Goal: Task Accomplishment & Management: Use online tool/utility

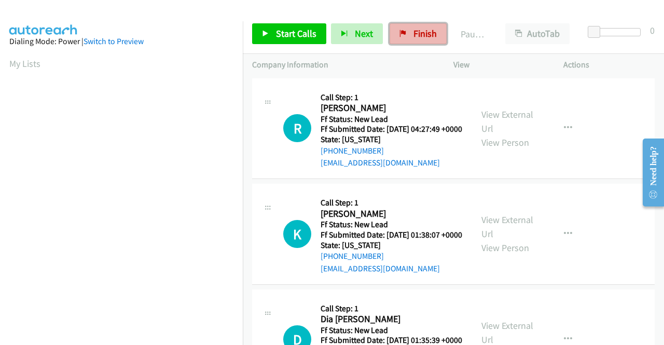
click at [426, 36] on span "Finish" at bounding box center [424, 33] width 23 height 12
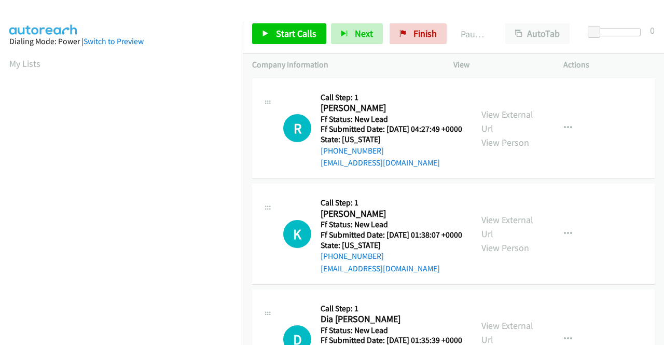
click at [613, 173] on div "R Callback Scheduled Call Step: 1 Ryan Cudo America/Anchorage Ff Status: New Le…" at bounding box center [453, 128] width 402 height 101
click at [303, 26] on link "Start Calls" at bounding box center [289, 33] width 74 height 21
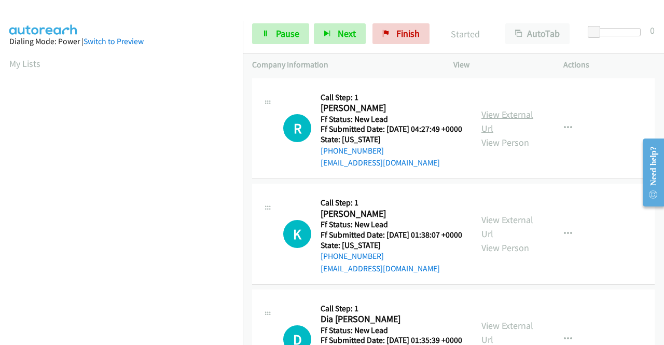
click at [510, 121] on link "View External Url" at bounding box center [507, 121] width 52 height 26
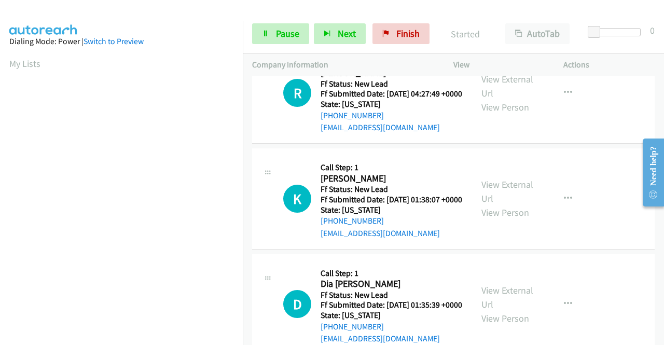
scroll to position [52, 0]
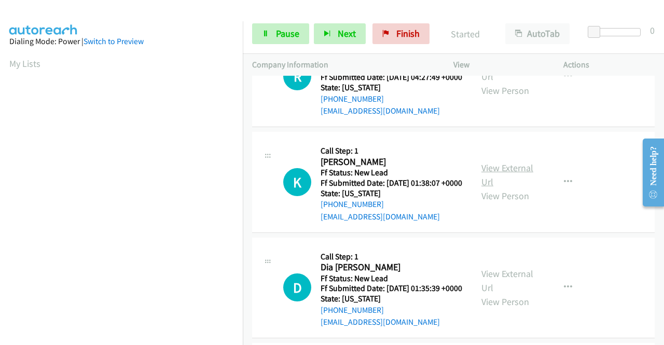
click at [507, 183] on link "View External Url" at bounding box center [507, 175] width 52 height 26
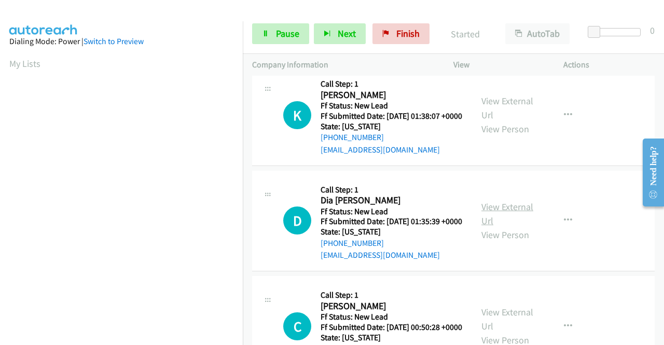
scroll to position [156, 0]
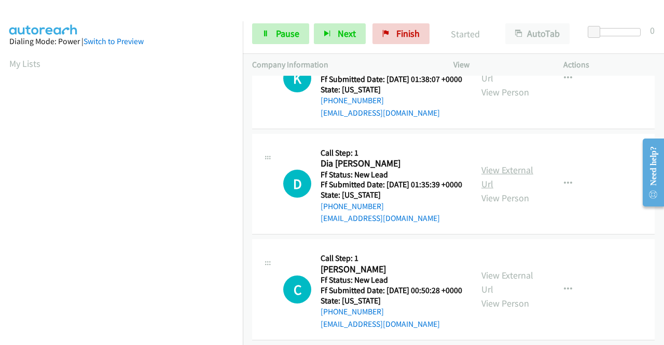
click at [511, 190] on link "View External Url" at bounding box center [507, 177] width 52 height 26
click at [508, 295] on link "View External Url" at bounding box center [507, 282] width 52 height 26
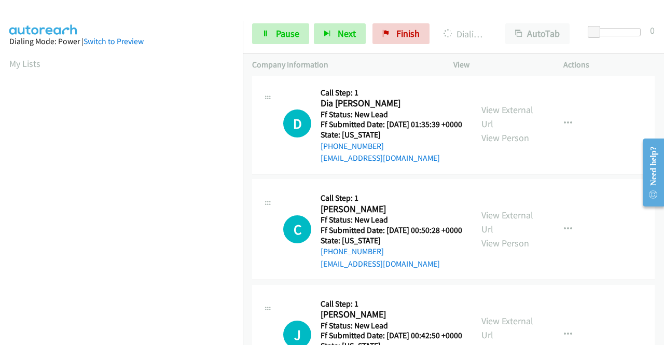
scroll to position [259, 0]
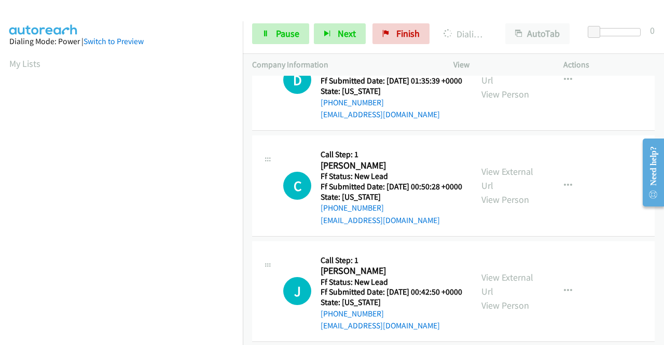
click at [513, 312] on div "View External Url View Person" at bounding box center [508, 291] width 54 height 42
click at [506, 297] on link "View External Url" at bounding box center [507, 284] width 52 height 26
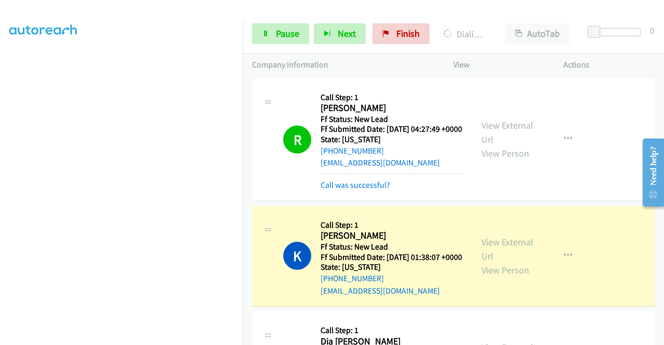
scroll to position [236, 0]
click at [375, 190] on link "Call was successful?" at bounding box center [354, 185] width 69 height 10
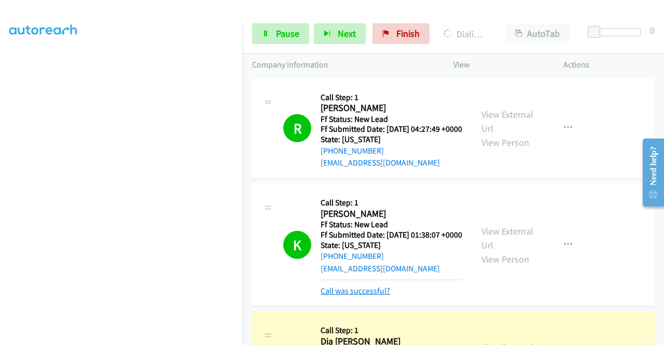
click at [355, 296] on link "Call was successful?" at bounding box center [354, 291] width 69 height 10
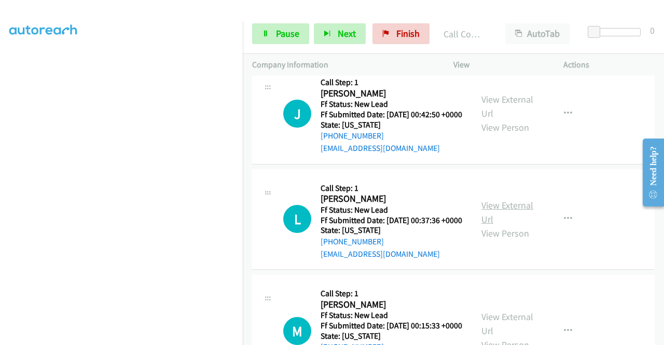
scroll to position [519, 0]
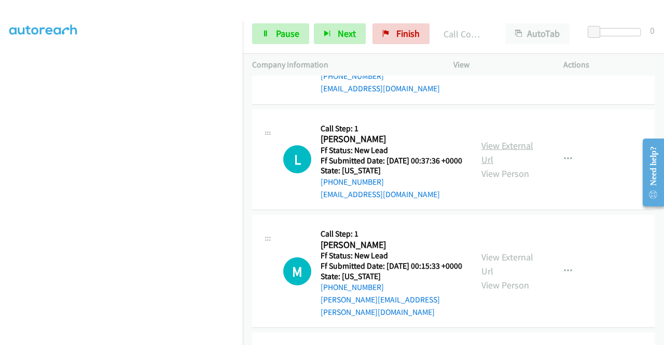
click at [511, 165] on link "View External Url" at bounding box center [507, 152] width 52 height 26
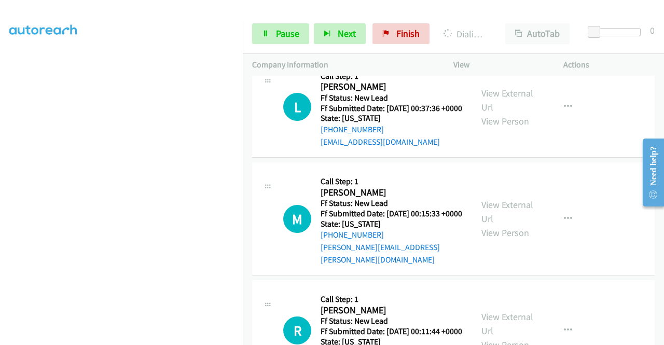
scroll to position [622, 0]
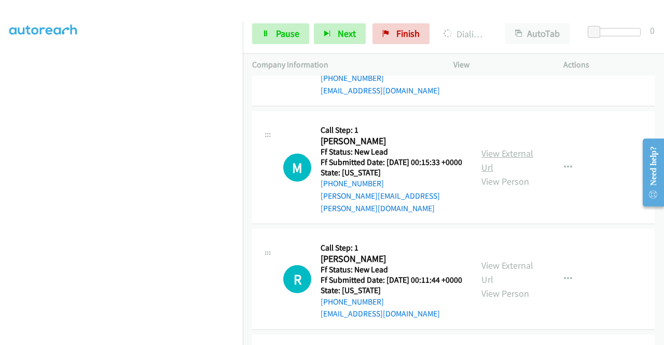
click at [515, 173] on link "View External Url" at bounding box center [507, 160] width 52 height 26
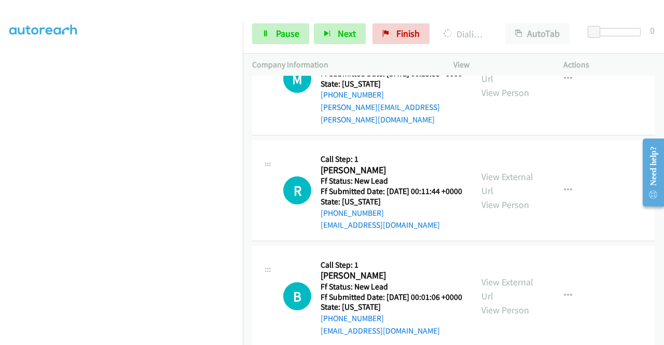
scroll to position [778, 0]
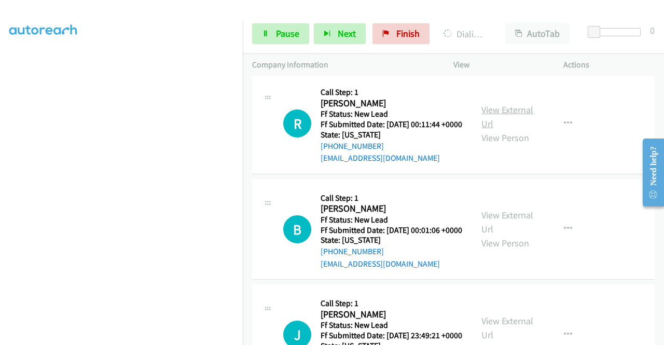
click at [509, 130] on link "View External Url" at bounding box center [507, 117] width 52 height 26
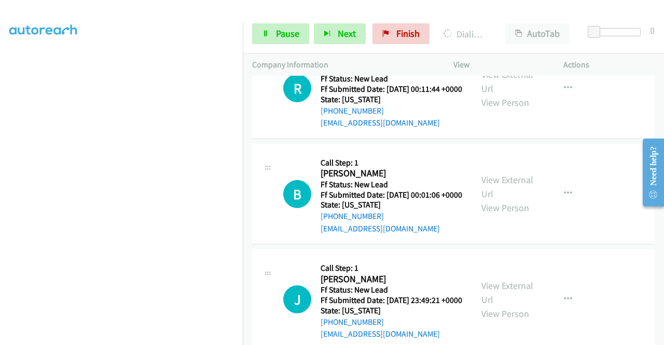
scroll to position [830, 0]
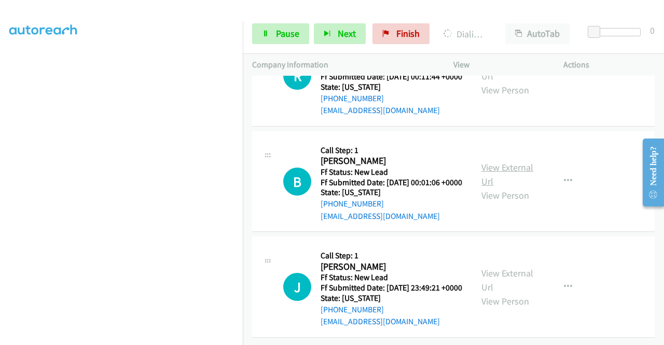
click at [510, 187] on link "View External Url" at bounding box center [507, 174] width 52 height 26
click at [511, 267] on link "View External Url" at bounding box center [507, 280] width 52 height 26
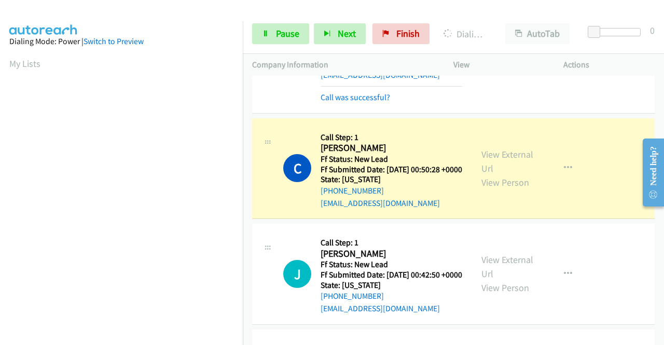
scroll to position [236, 0]
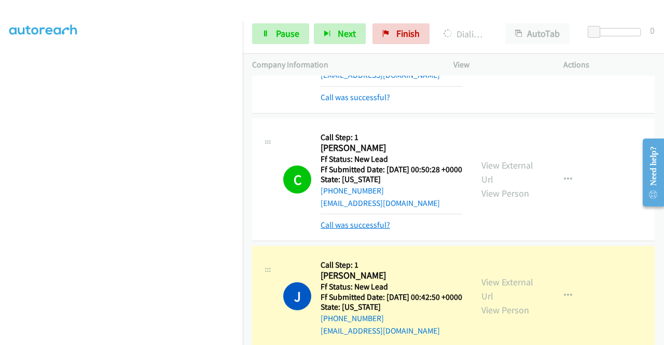
click at [340, 230] on link "Call was successful?" at bounding box center [354, 225] width 69 height 10
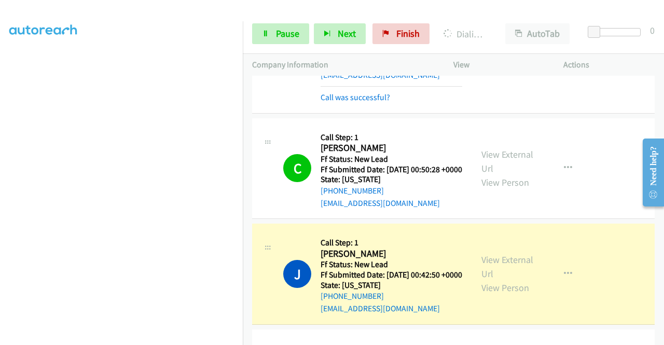
click at [344, 104] on div "Call was successful?" at bounding box center [391, 97] width 142 height 12
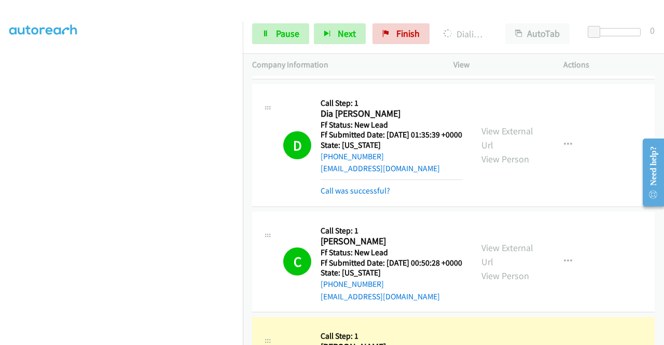
scroll to position [195, 0]
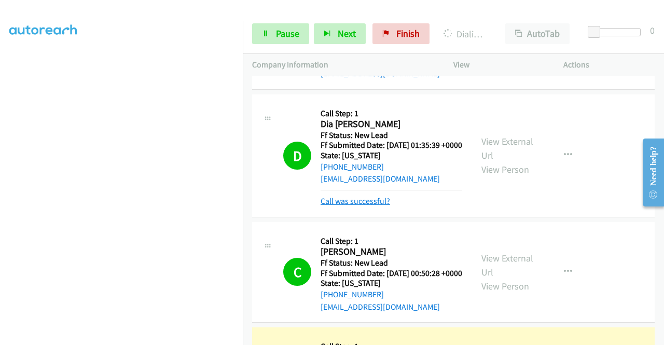
click at [358, 206] on link "Call was successful?" at bounding box center [354, 201] width 69 height 10
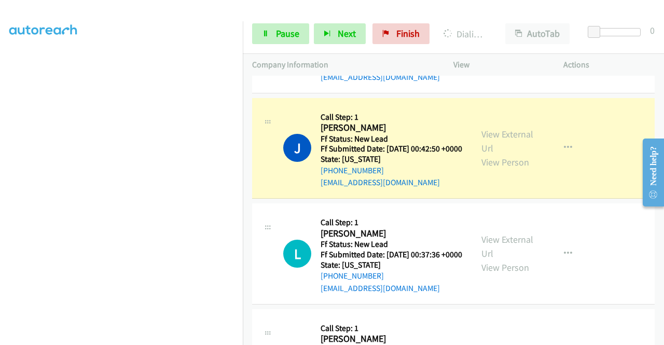
scroll to position [236, 0]
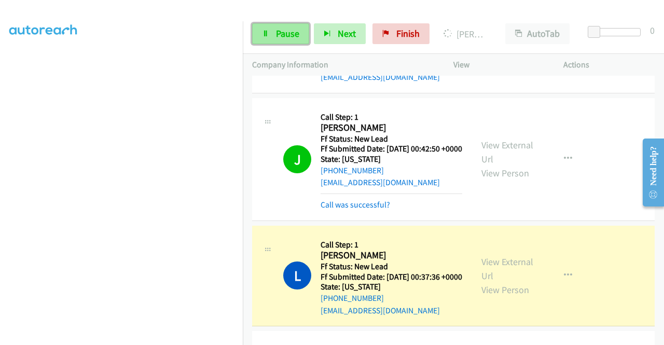
click at [271, 39] on link "Pause" at bounding box center [280, 33] width 57 height 21
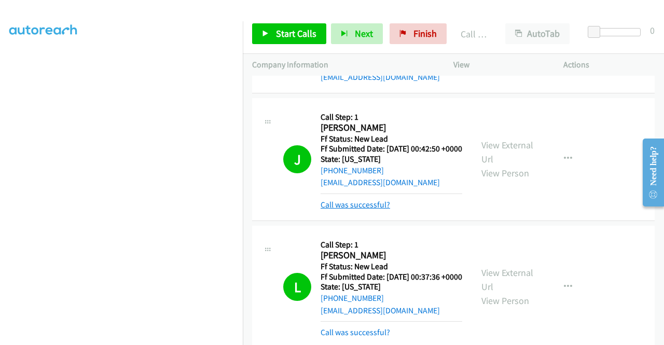
click at [361, 210] on link "Call was successful?" at bounding box center [354, 205] width 69 height 10
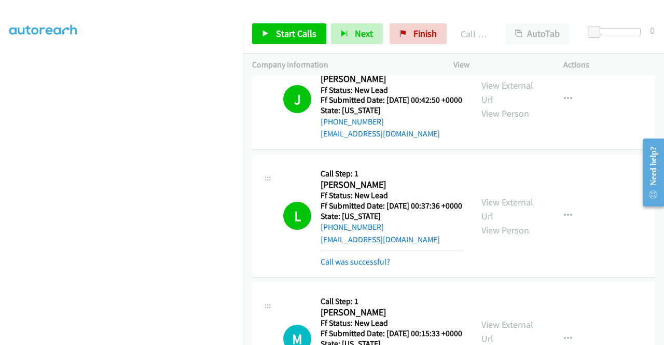
scroll to position [506, 0]
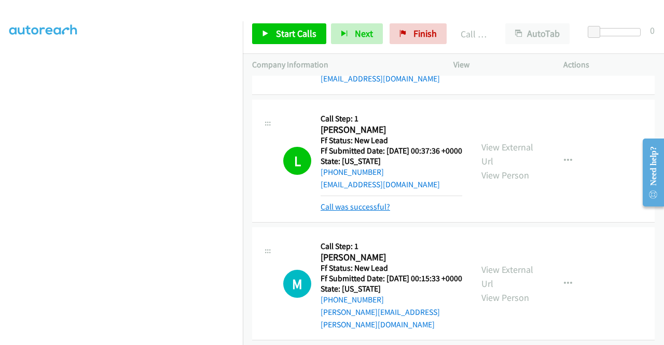
click at [355, 212] on link "Call was successful?" at bounding box center [354, 207] width 69 height 10
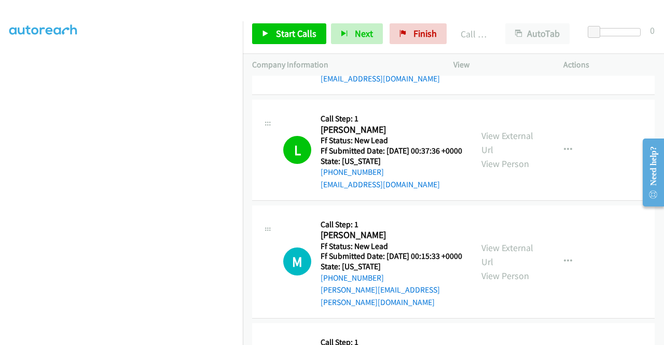
scroll to position [162, 0]
click at [272, 36] on link "Start Calls" at bounding box center [289, 33] width 74 height 21
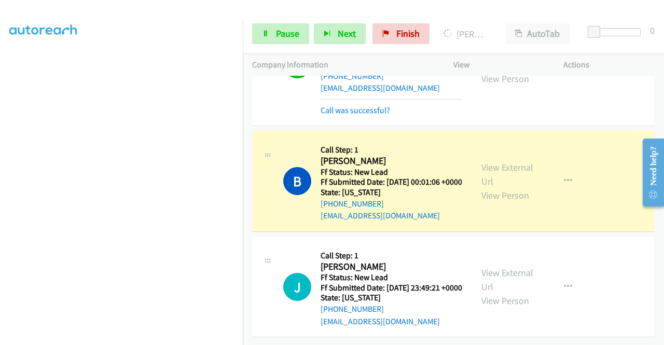
scroll to position [0, 0]
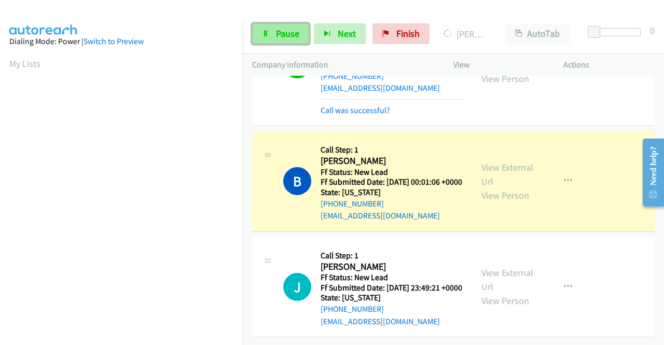
drag, startPoint x: 288, startPoint y: 35, endPoint x: 294, endPoint y: 32, distance: 6.3
click at [288, 35] on span "Pause" at bounding box center [287, 33] width 23 height 12
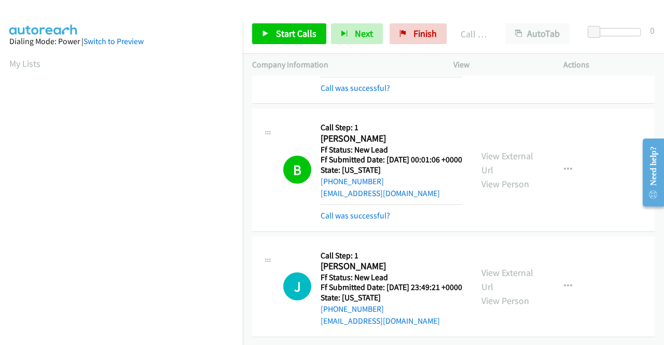
scroll to position [236, 0]
click at [387, 211] on link "Call was successful?" at bounding box center [354, 216] width 69 height 10
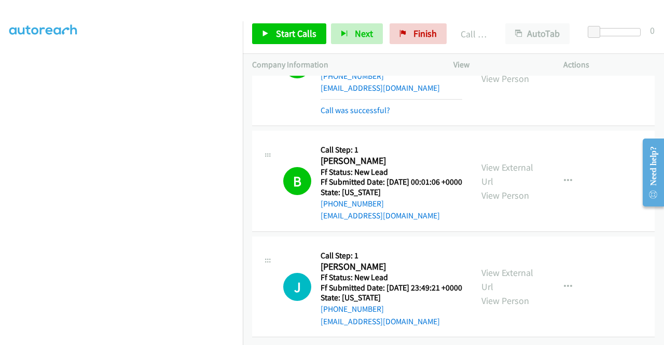
scroll to position [840, 0]
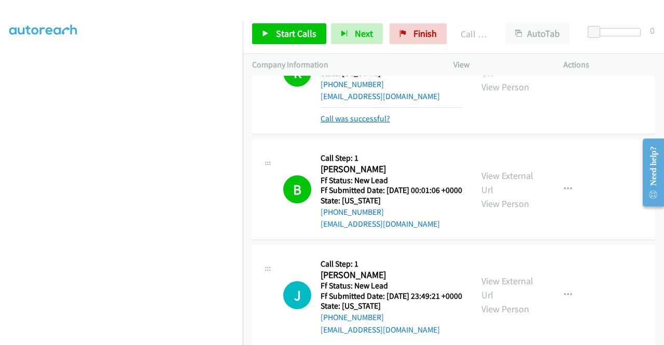
click at [361, 123] on link "Call was successful?" at bounding box center [354, 119] width 69 height 10
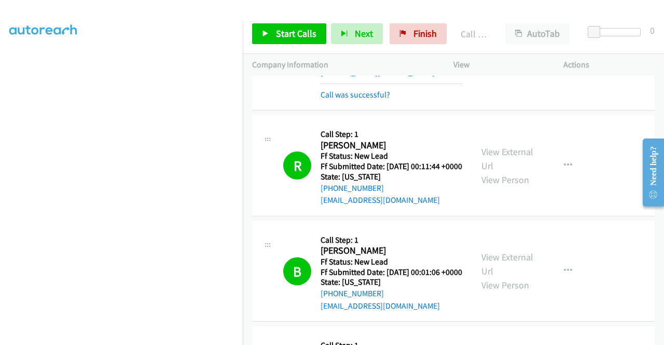
click at [376, 101] on div "Call was successful?" at bounding box center [391, 95] width 142 height 12
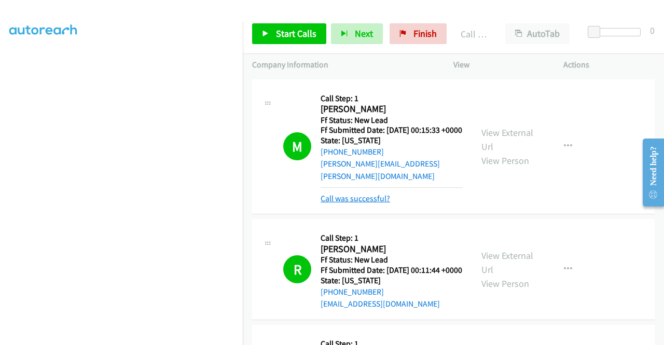
click at [380, 203] on link "Call was successful?" at bounding box center [354, 198] width 69 height 10
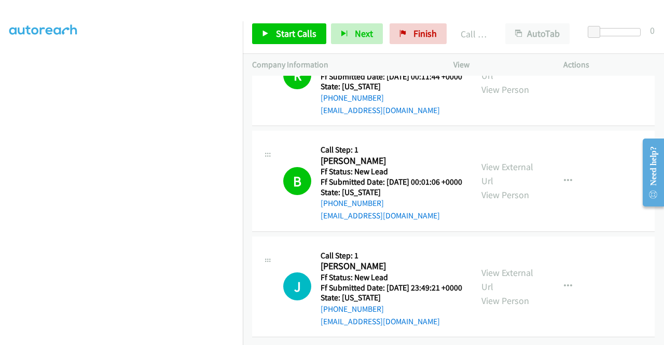
scroll to position [899, 0]
click at [298, 34] on span "Start Calls" at bounding box center [296, 33] width 40 height 12
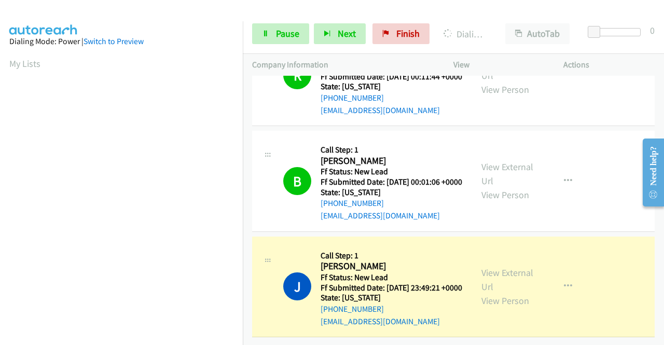
scroll to position [236, 0]
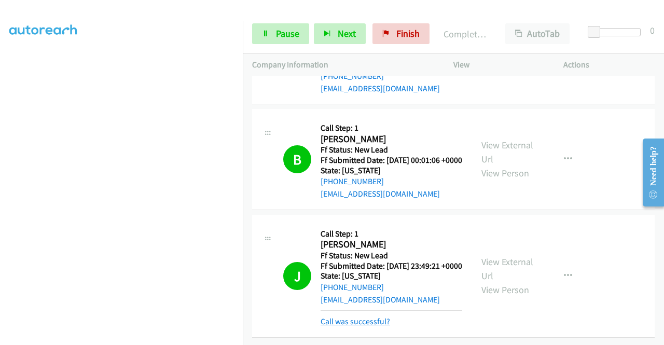
click at [381, 316] on link "Call was successful?" at bounding box center [354, 321] width 69 height 10
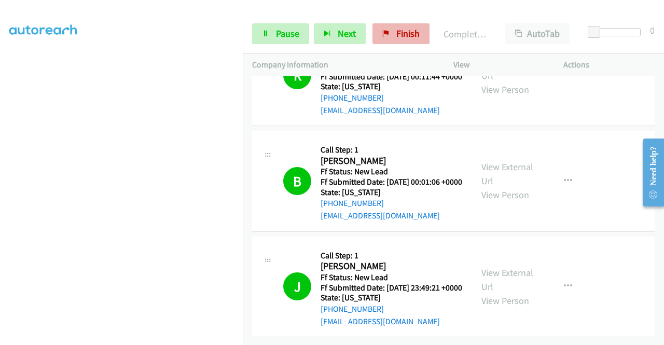
scroll to position [946, 0]
click at [390, 34] on link "Finish" at bounding box center [400, 33] width 57 height 21
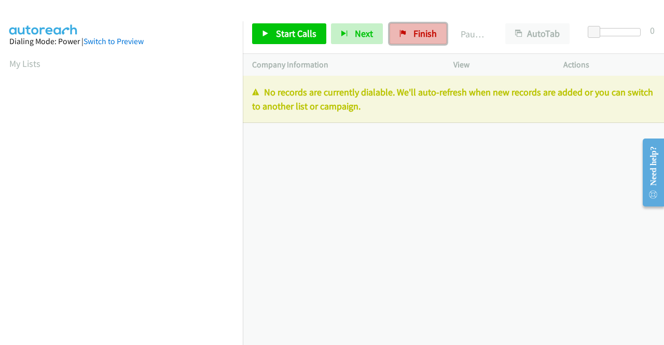
click at [426, 24] on link "Finish" at bounding box center [417, 33] width 57 height 21
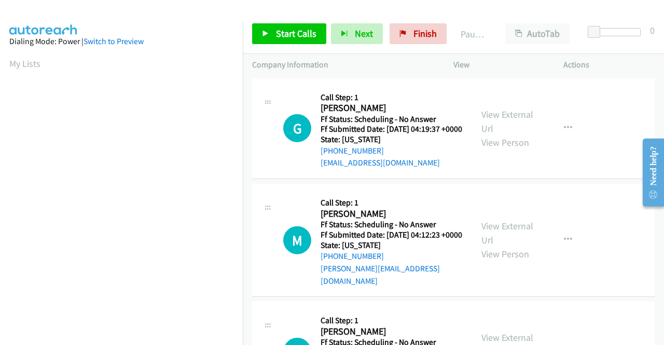
click at [605, 211] on div "M Callback Scheduled Call Step: 1 Mayra Reyes America/Los_Angeles Ff Status: Sc…" at bounding box center [453, 240] width 402 height 113
click at [498, 120] on link "View External Url" at bounding box center [507, 121] width 52 height 26
click at [520, 240] on link "View External Url" at bounding box center [507, 233] width 52 height 26
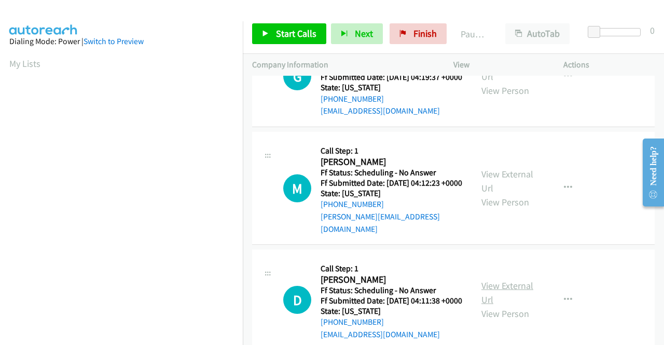
click at [507, 297] on link "View External Url" at bounding box center [507, 293] width 52 height 26
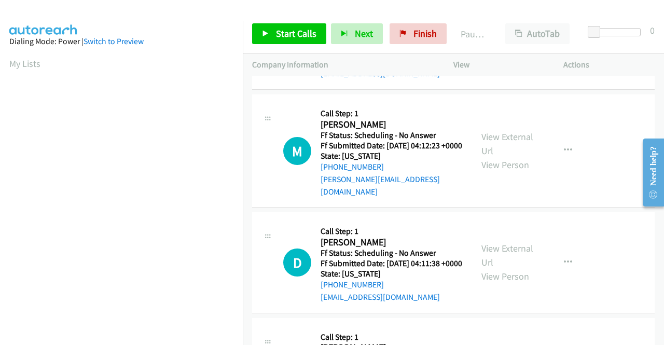
scroll to position [156, 0]
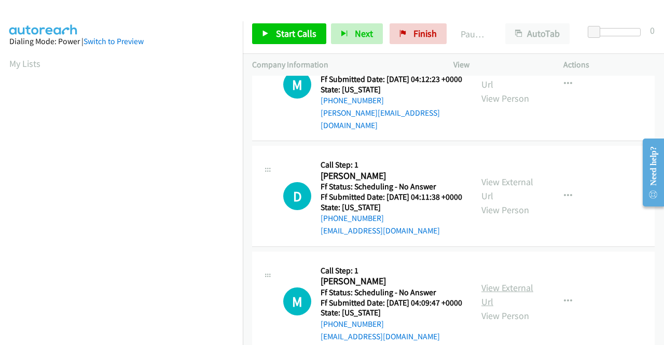
click at [519, 306] on link "View External Url" at bounding box center [507, 295] width 52 height 26
click at [286, 35] on span "Start Calls" at bounding box center [296, 33] width 40 height 12
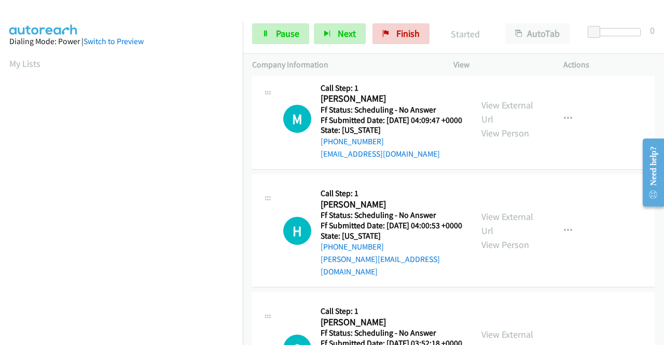
scroll to position [415, 0]
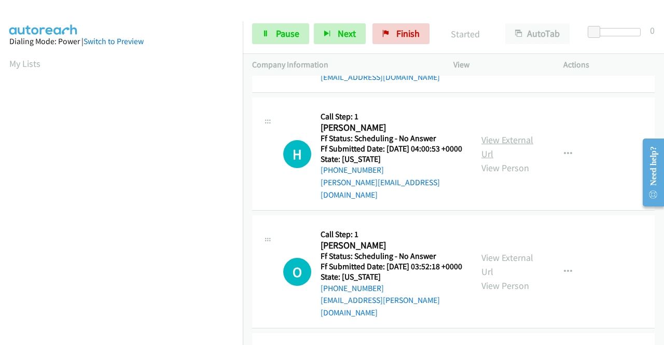
click at [512, 160] on link "View External Url" at bounding box center [507, 147] width 52 height 26
click at [501, 276] on link "View External Url" at bounding box center [507, 265] width 52 height 26
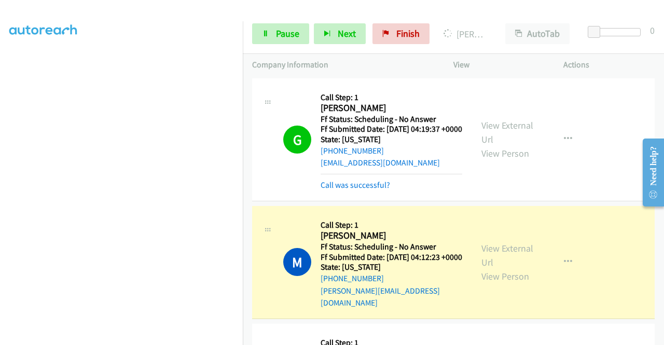
scroll to position [236, 0]
click at [370, 190] on link "Call was successful?" at bounding box center [354, 185] width 69 height 10
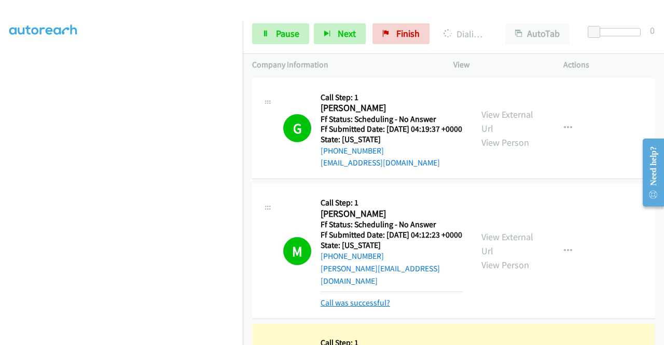
click at [344, 308] on link "Call was successful?" at bounding box center [354, 303] width 69 height 10
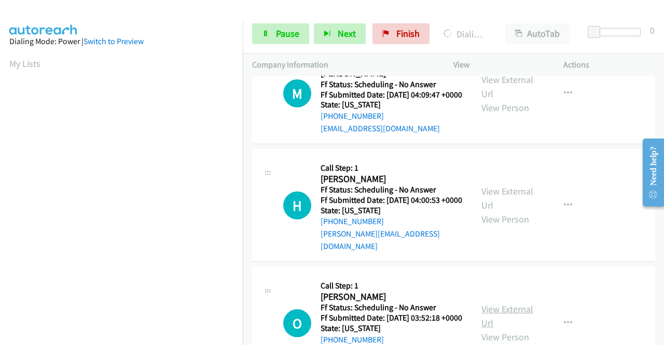
scroll to position [415, 0]
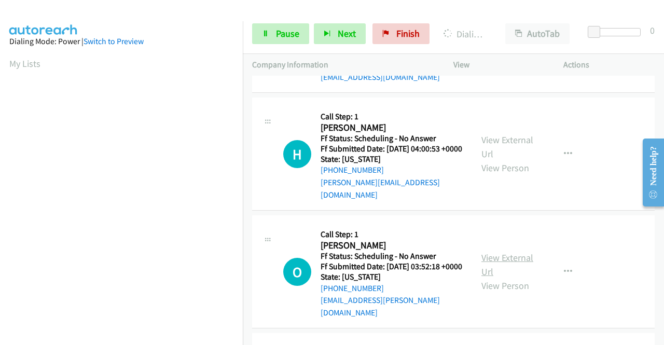
click at [525, 276] on link "View External Url" at bounding box center [507, 265] width 52 height 26
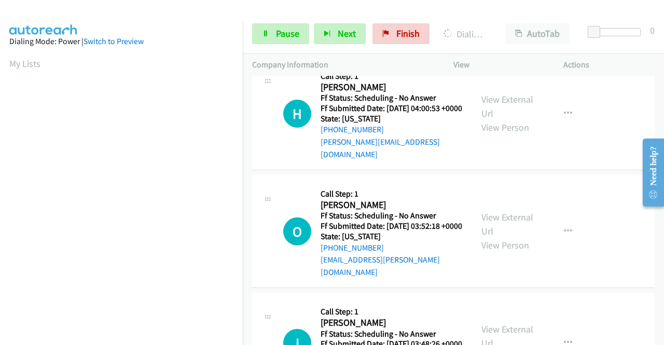
scroll to position [519, 0]
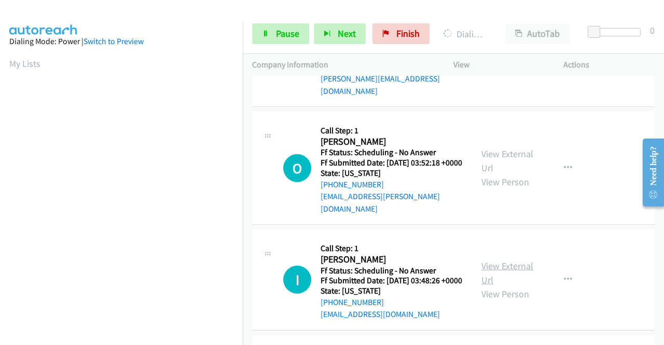
click at [512, 286] on link "View External Url" at bounding box center [507, 273] width 52 height 26
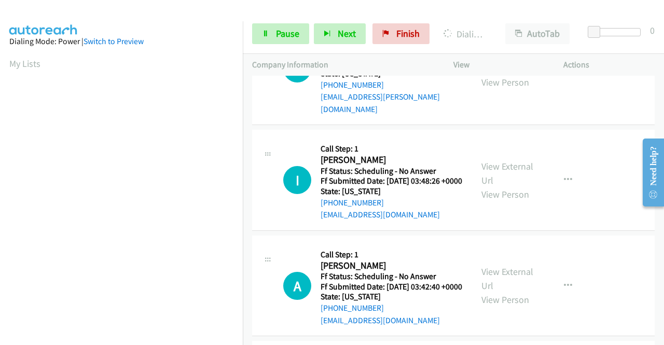
scroll to position [622, 0]
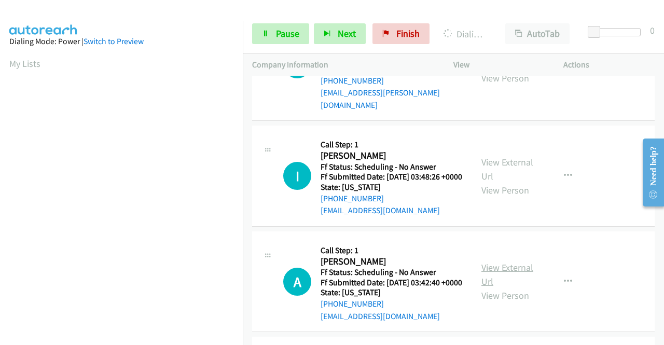
click at [517, 287] on link "View External Url" at bounding box center [507, 274] width 52 height 26
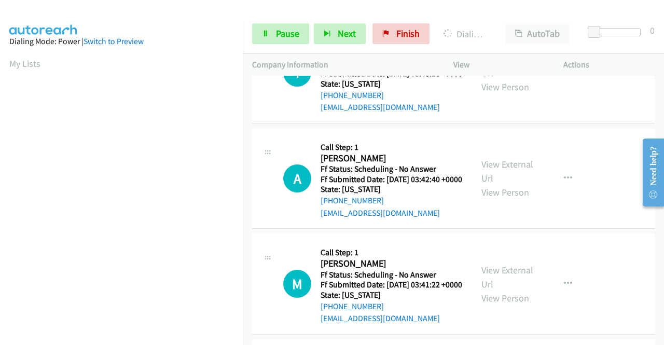
scroll to position [726, 0]
click at [512, 289] on link "View External Url" at bounding box center [507, 276] width 52 height 26
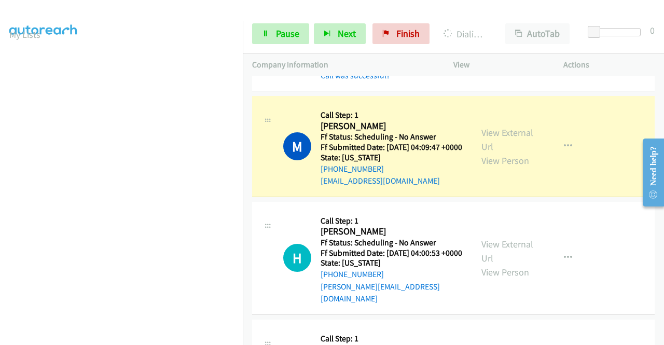
scroll to position [281, 0]
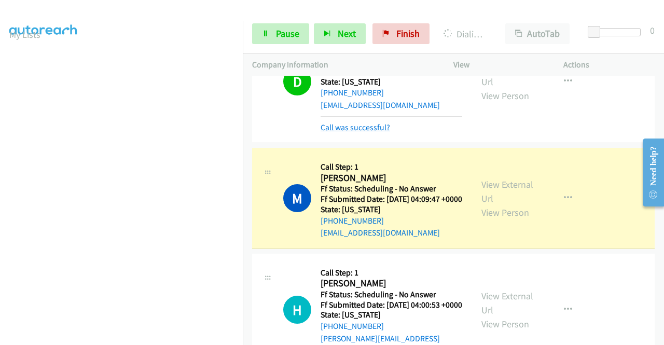
click at [385, 132] on link "Call was successful?" at bounding box center [354, 127] width 69 height 10
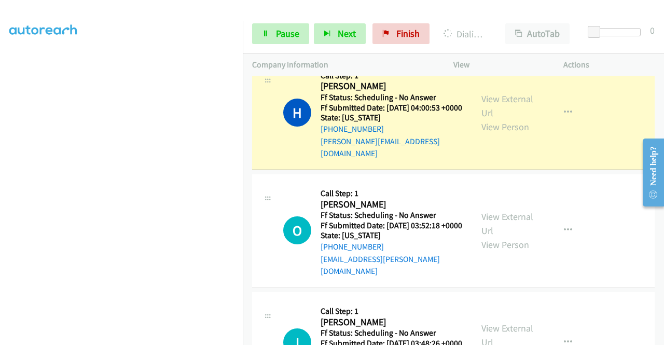
scroll to position [52, 0]
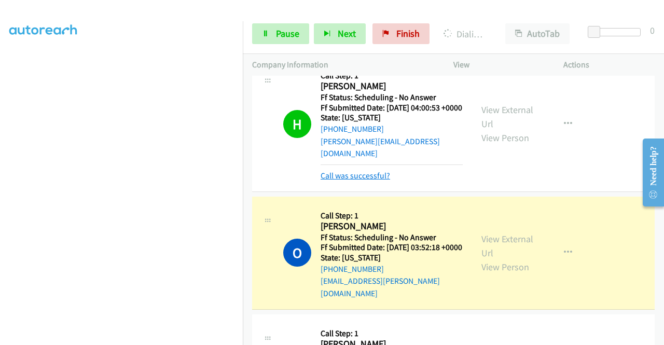
click at [382, 180] on link "Call was successful?" at bounding box center [354, 176] width 69 height 10
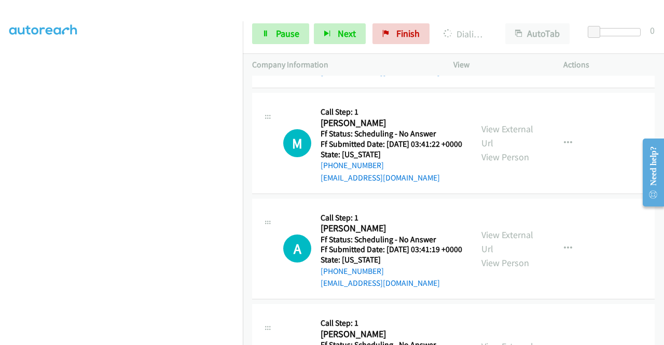
scroll to position [893, 0]
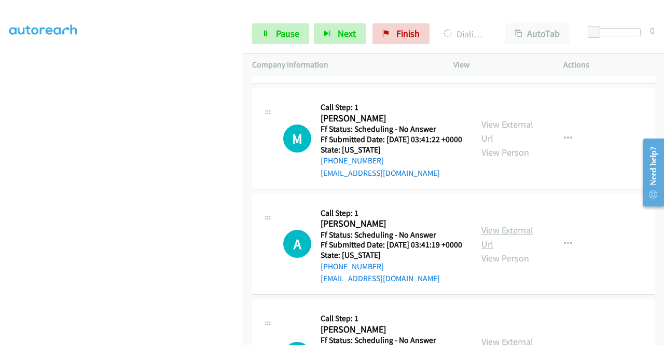
click at [509, 250] on link "View External Url" at bounding box center [507, 237] width 52 height 26
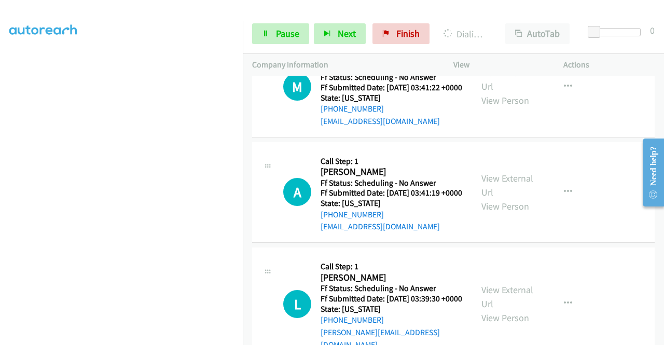
scroll to position [997, 0]
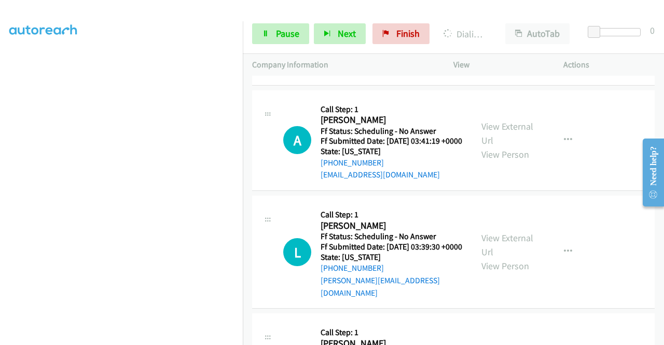
click at [519, 273] on div "View External Url View Person" at bounding box center [508, 252] width 54 height 42
click at [520, 258] on link "View External Url" at bounding box center [507, 245] width 52 height 26
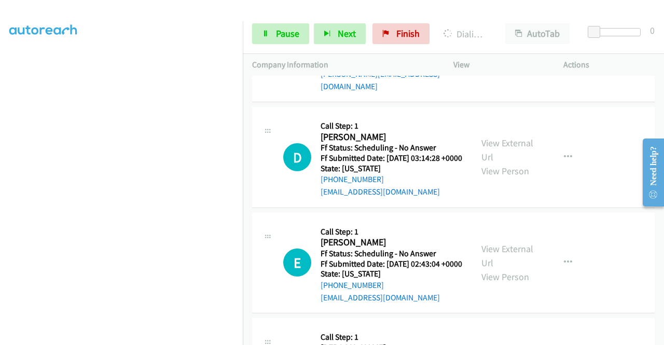
scroll to position [1204, 0]
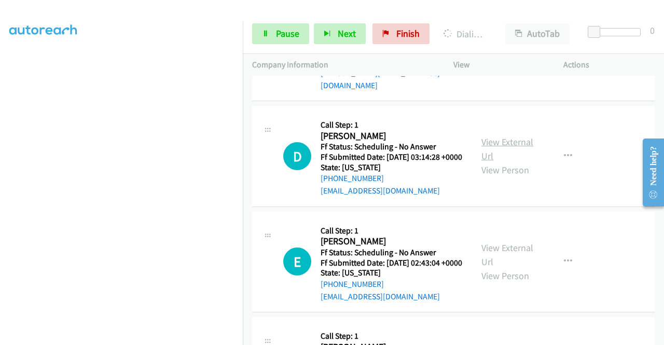
click at [520, 162] on link "View External Url" at bounding box center [507, 149] width 52 height 26
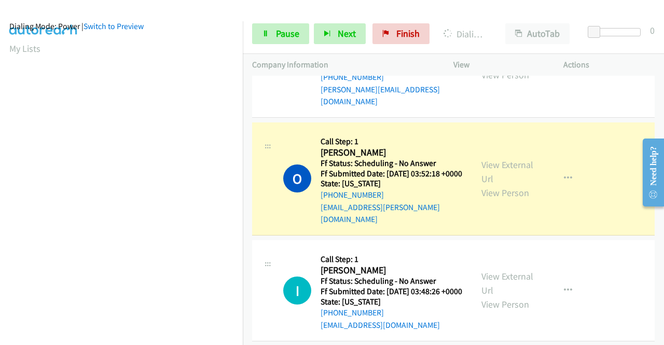
scroll to position [0, 0]
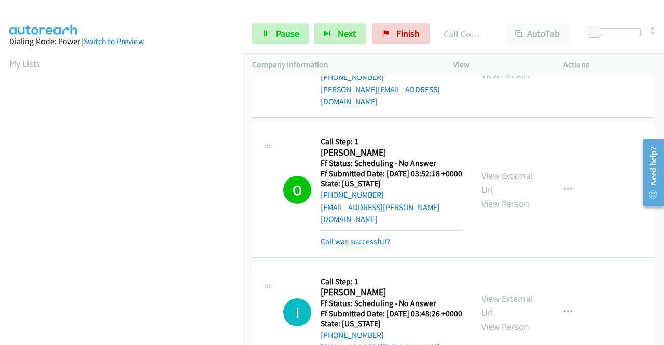
click at [374, 246] on link "Call was successful?" at bounding box center [354, 241] width 69 height 10
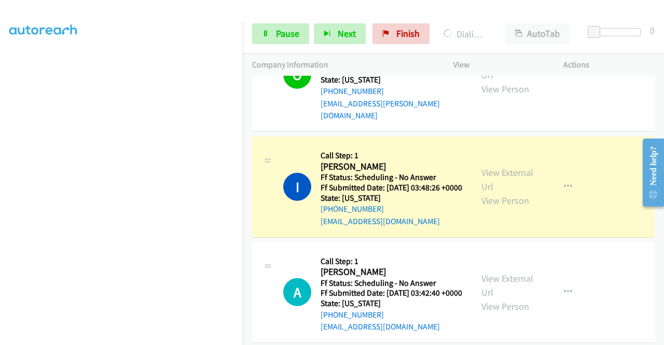
scroll to position [21, 0]
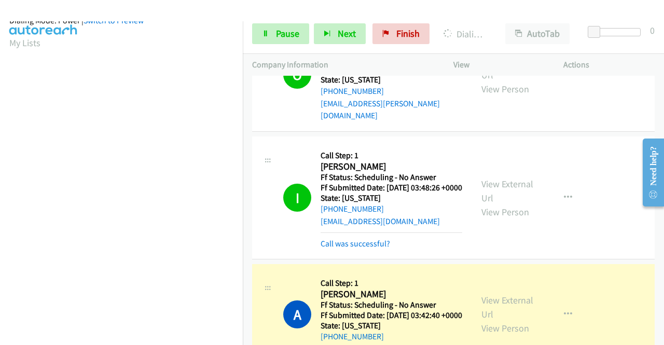
click at [367, 250] on div "Call was successful?" at bounding box center [391, 244] width 142 height 12
click at [381, 248] on link "Call was successful?" at bounding box center [354, 244] width 69 height 10
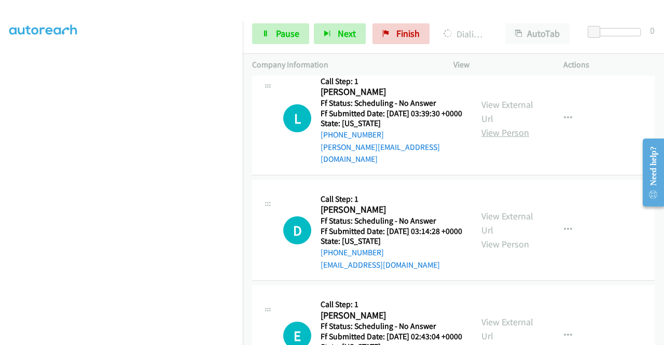
scroll to position [1256, 0]
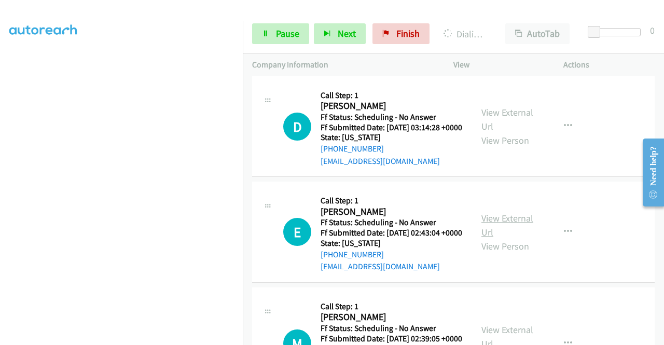
click at [502, 238] on link "View External Url" at bounding box center [507, 225] width 52 height 26
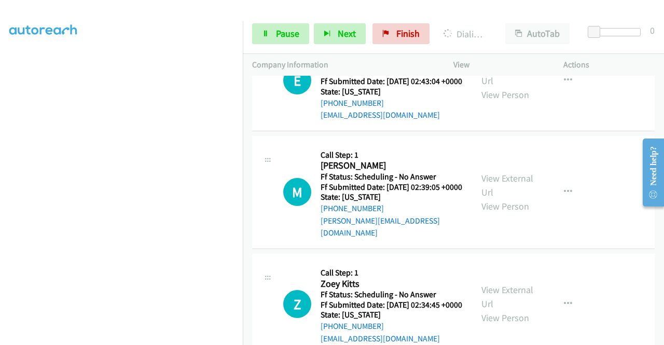
scroll to position [1412, 0]
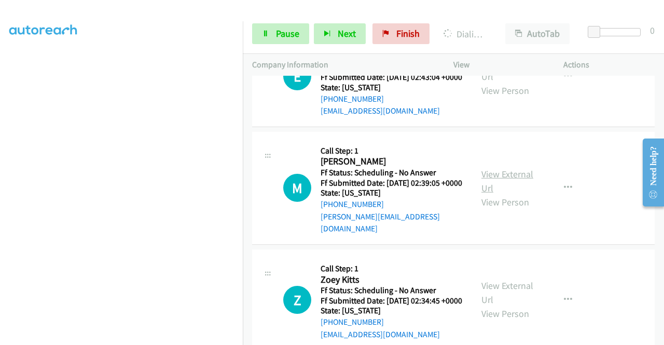
click at [500, 194] on link "View External Url" at bounding box center [507, 181] width 52 height 26
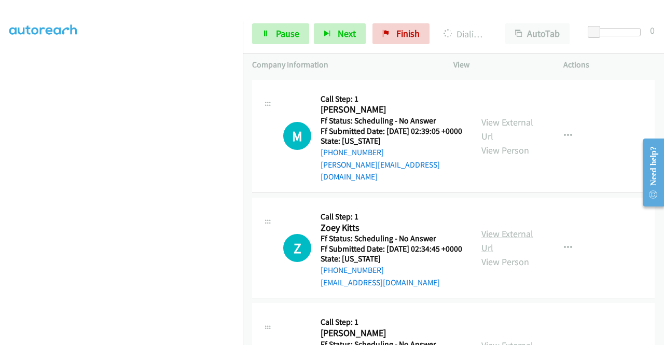
click at [506, 254] on link "View External Url" at bounding box center [507, 241] width 52 height 26
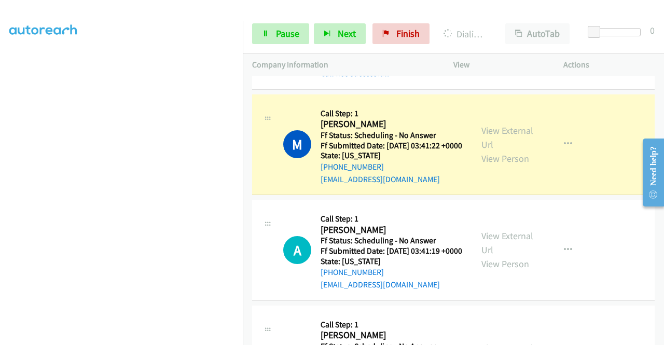
scroll to position [893, 0]
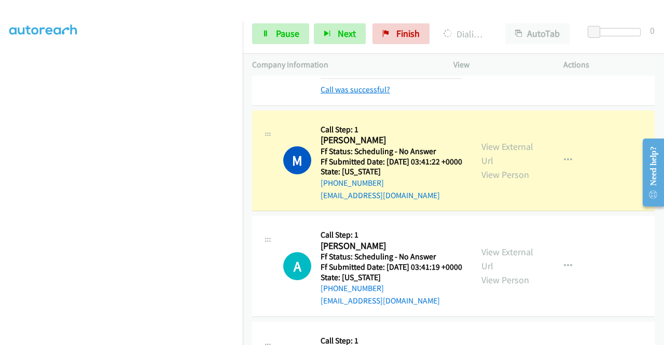
click at [378, 94] on link "Call was successful?" at bounding box center [354, 90] width 69 height 10
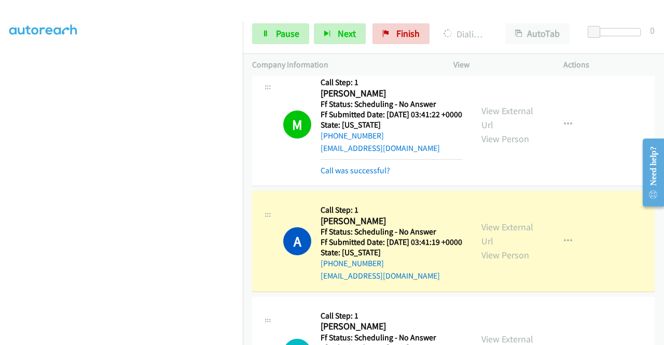
scroll to position [934, 0]
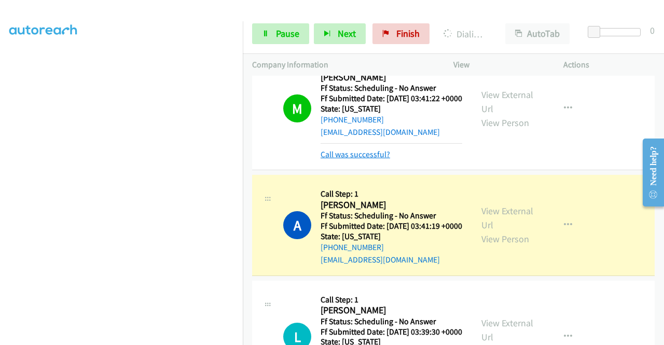
click at [372, 159] on link "Call was successful?" at bounding box center [354, 154] width 69 height 10
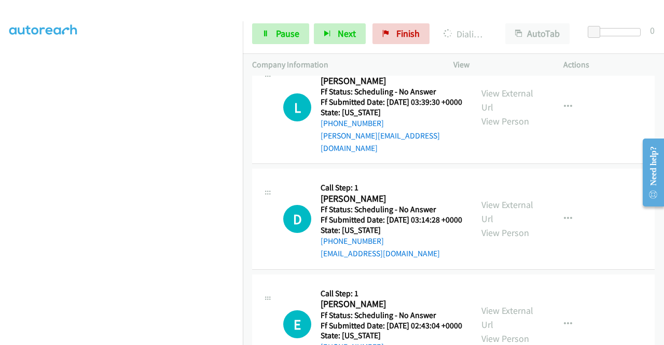
scroll to position [1090, 0]
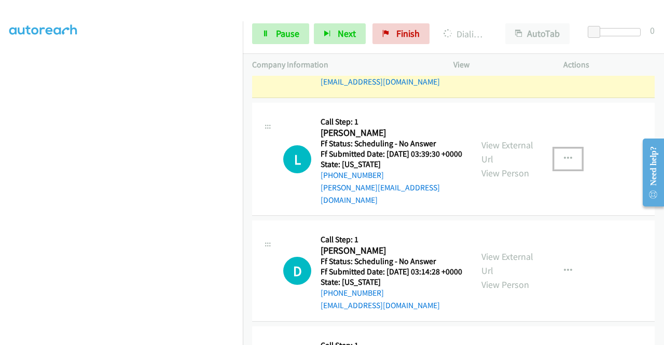
click at [564, 163] on icon "button" at bounding box center [568, 159] width 8 height 8
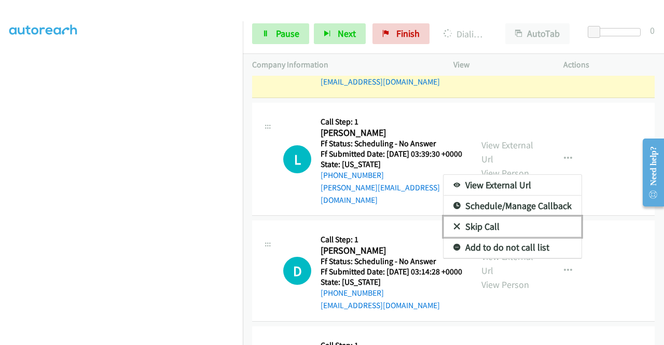
click at [500, 237] on link "Skip Call" at bounding box center [512, 226] width 138 height 21
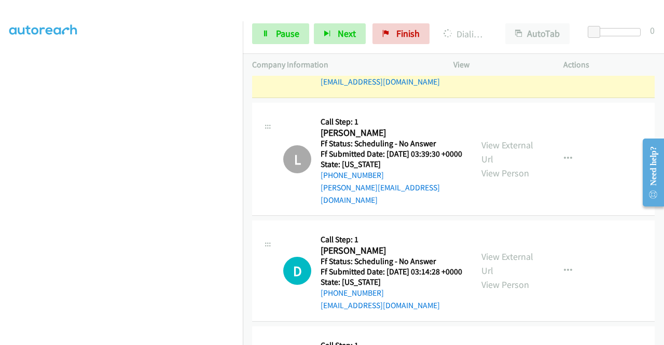
scroll to position [0, 0]
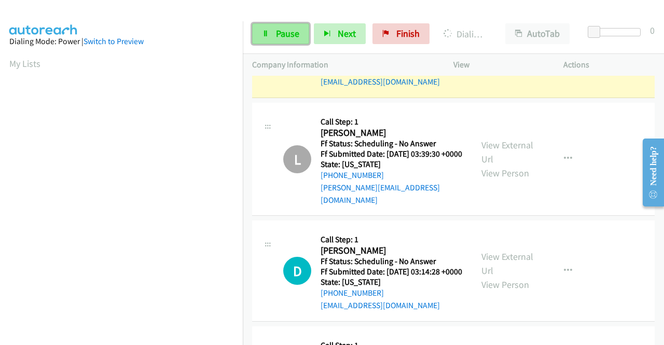
click at [269, 27] on link "Pause" at bounding box center [280, 33] width 57 height 21
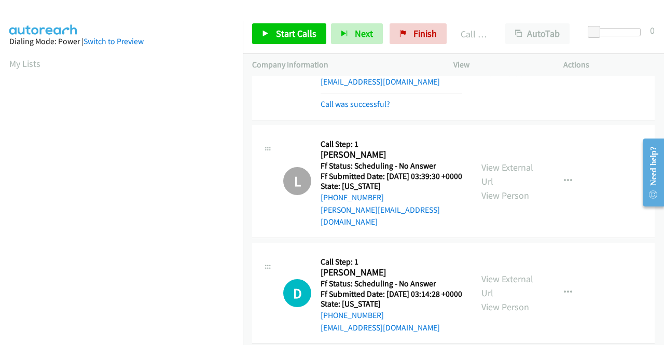
scroll to position [236, 0]
click at [372, 109] on link "Call was successful?" at bounding box center [354, 104] width 69 height 10
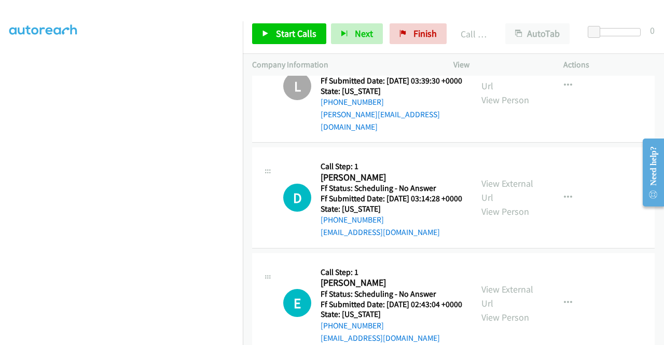
scroll to position [1193, 0]
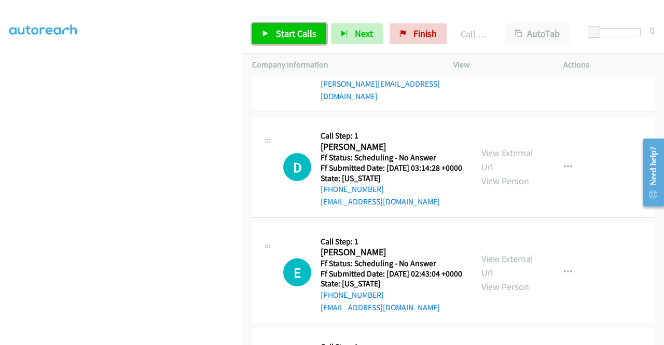
click at [281, 35] on span "Start Calls" at bounding box center [296, 33] width 40 height 12
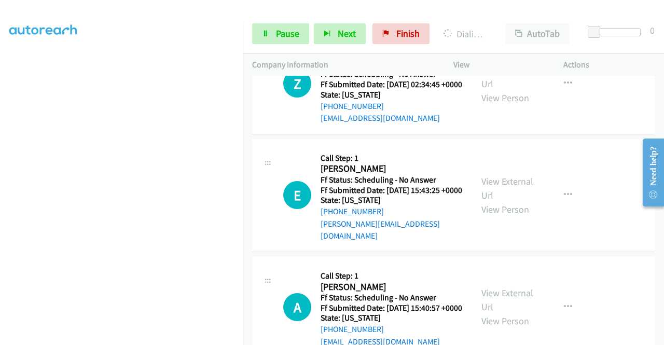
scroll to position [1608, 0]
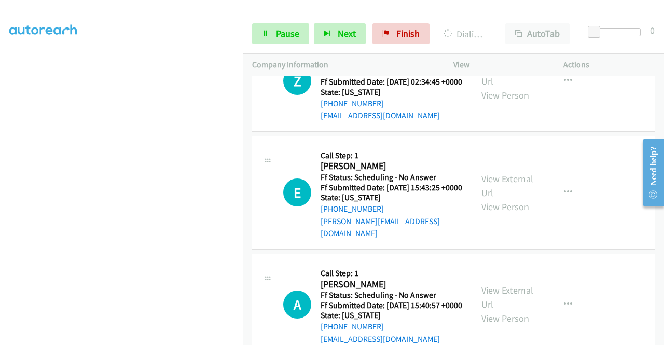
click at [503, 199] on link "View External Url" at bounding box center [507, 186] width 52 height 26
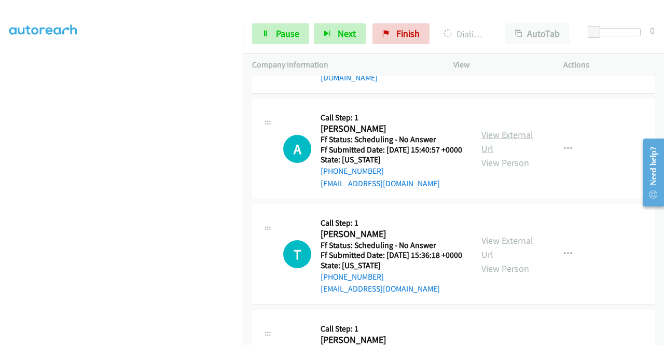
click at [504, 155] on link "View External Url" at bounding box center [507, 142] width 52 height 26
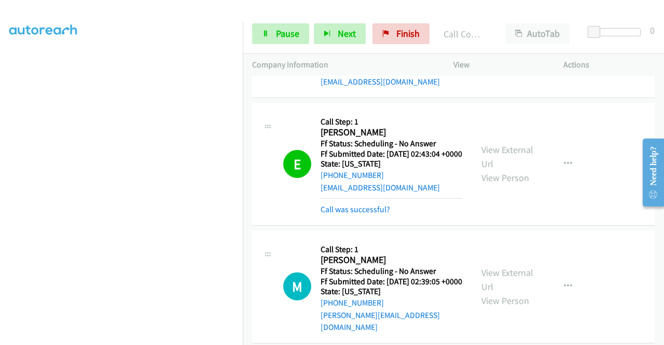
scroll to position [1267, 0]
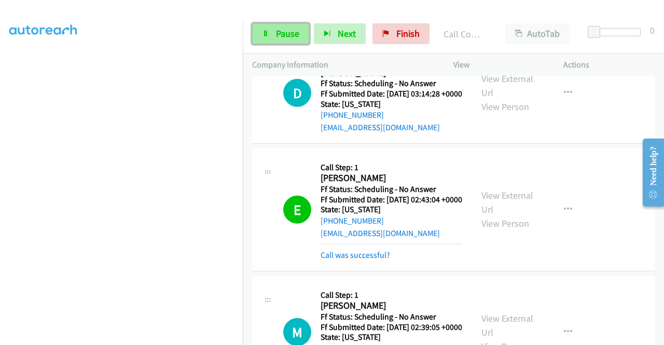
click at [294, 35] on span "Pause" at bounding box center [287, 33] width 23 height 12
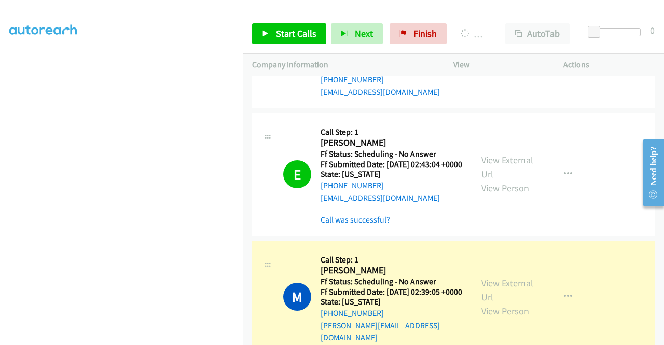
scroll to position [1319, 0]
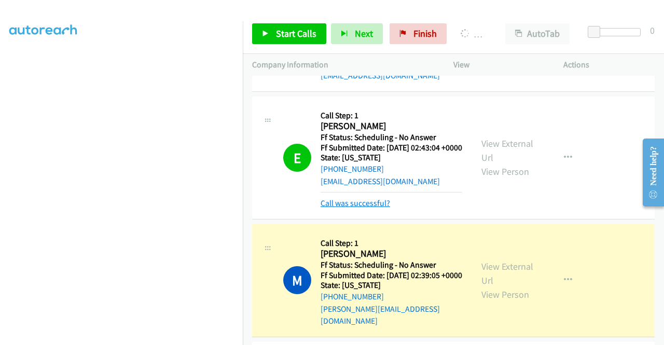
click at [380, 208] on link "Call was successful?" at bounding box center [354, 203] width 69 height 10
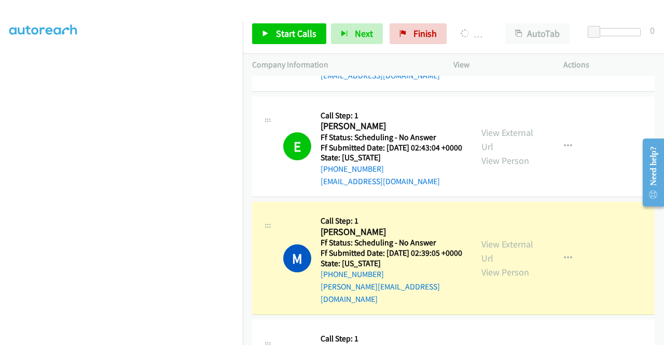
drag, startPoint x: 391, startPoint y: 132, endPoint x: 332, endPoint y: 134, distance: 59.2
click at [332, 69] on div "+1 703-772-5980" at bounding box center [391, 63] width 142 height 12
copy link "703-772-5980"
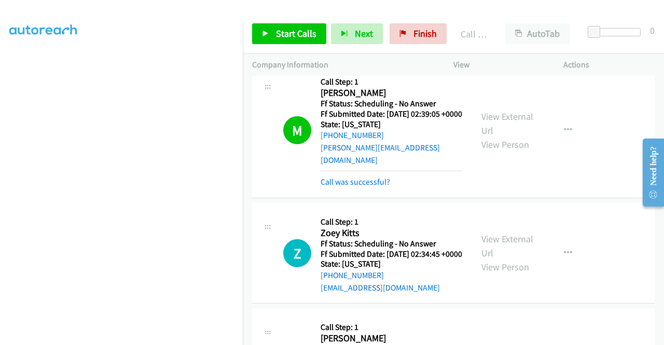
scroll to position [1475, 0]
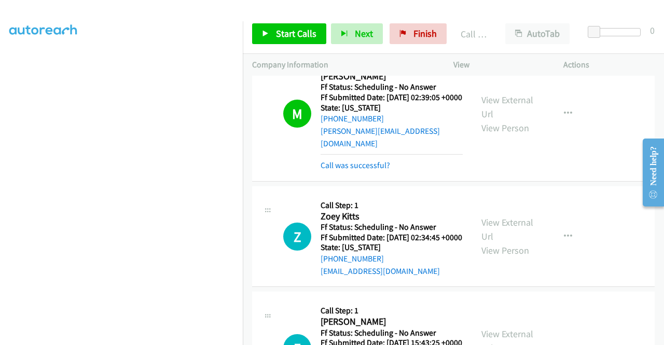
drag, startPoint x: 368, startPoint y: 243, endPoint x: 410, endPoint y: 146, distance: 106.0
click at [368, 170] on link "Call was successful?" at bounding box center [354, 165] width 69 height 10
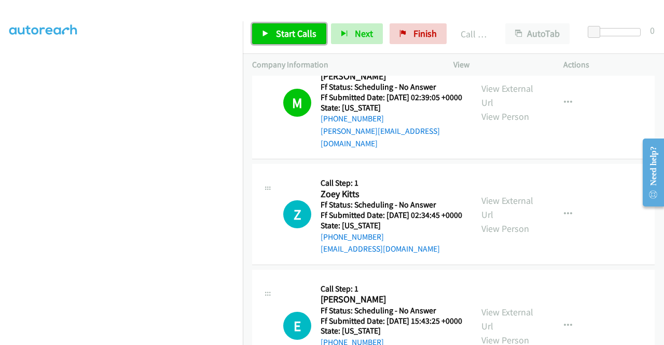
click at [276, 34] on span "Start Calls" at bounding box center [296, 33] width 40 height 12
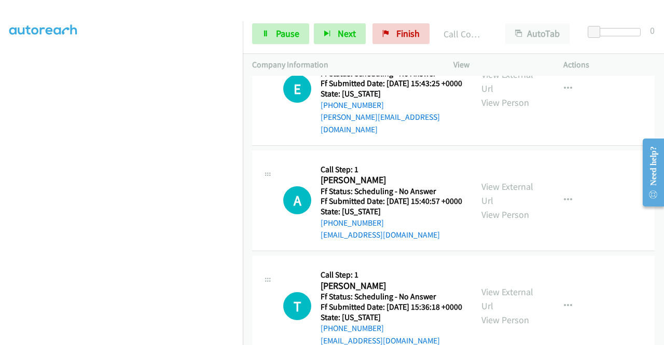
scroll to position [1838, 0]
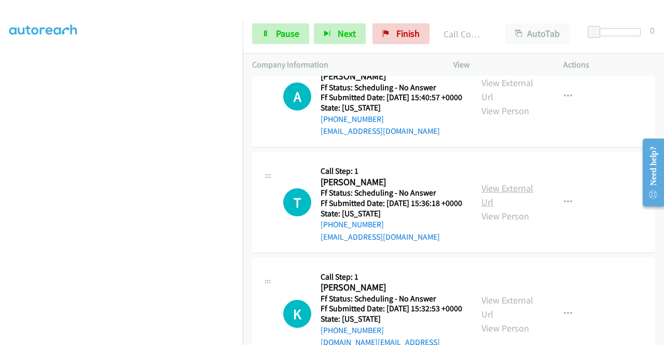
click at [519, 208] on link "View External Url" at bounding box center [507, 195] width 52 height 26
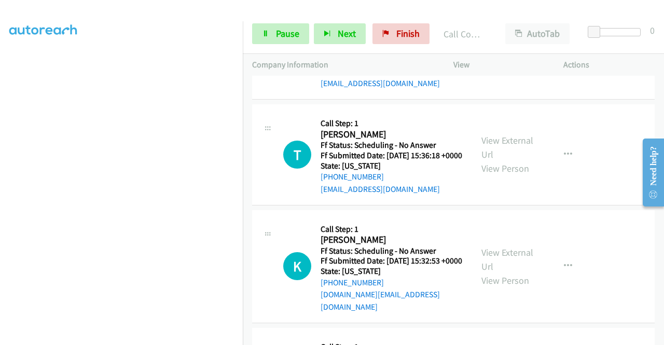
scroll to position [1942, 0]
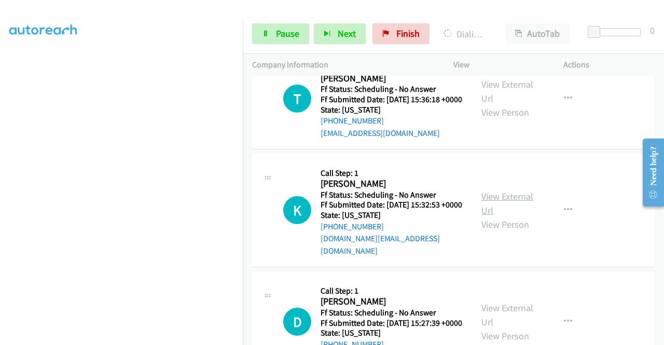
click at [522, 216] on link "View External Url" at bounding box center [507, 203] width 52 height 26
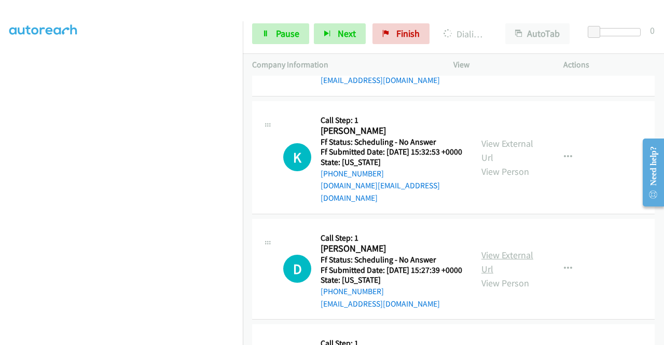
scroll to position [2097, 0]
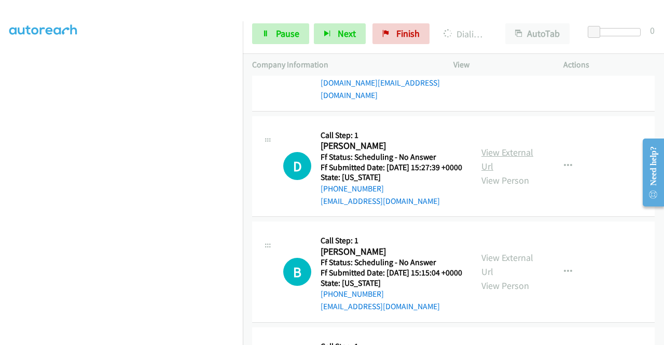
click at [498, 172] on link "View External Url" at bounding box center [507, 159] width 52 height 26
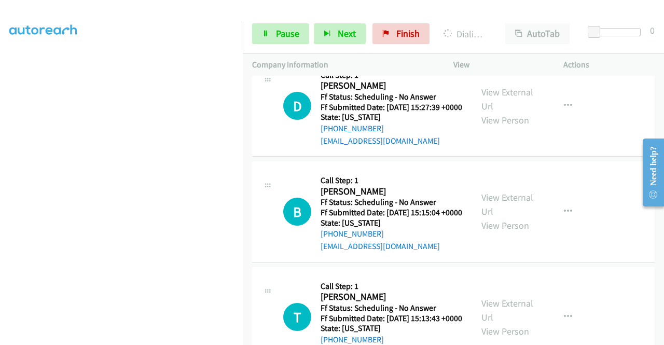
scroll to position [2201, 0]
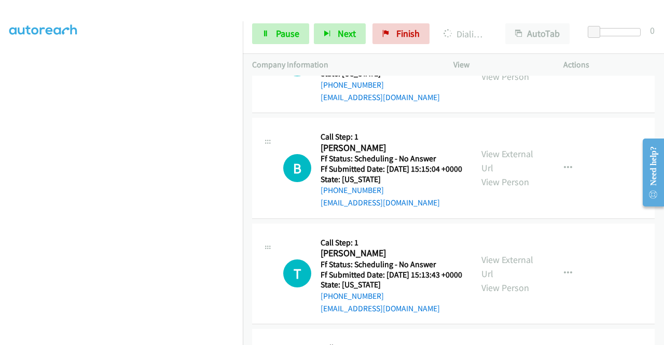
click at [503, 189] on div "View External Url View Person" at bounding box center [508, 168] width 54 height 42
click at [502, 174] on link "View External Url" at bounding box center [507, 161] width 52 height 26
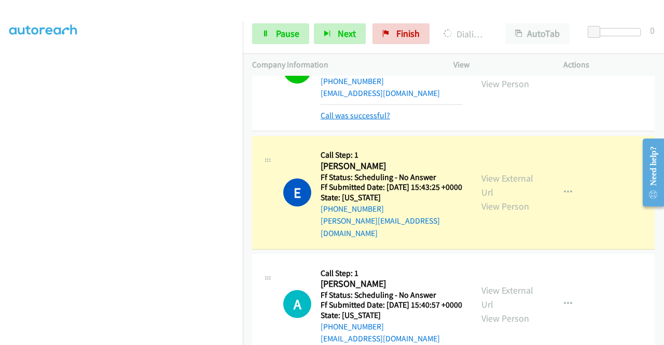
click at [376, 120] on link "Call was successful?" at bounding box center [354, 115] width 69 height 10
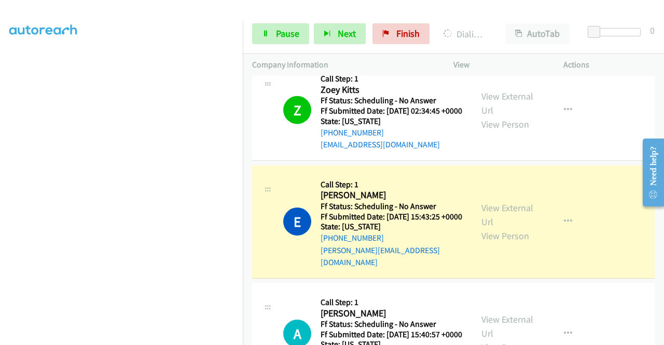
scroll to position [1630, 0]
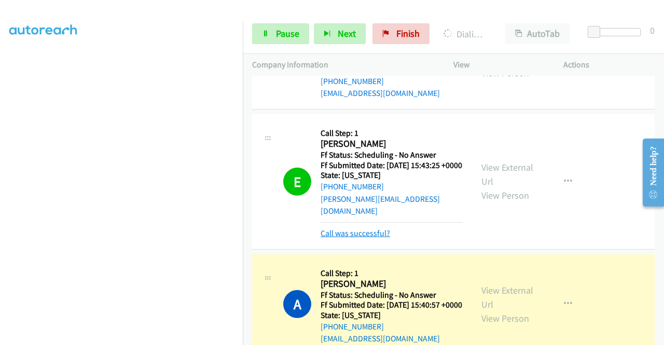
click at [379, 238] on link "Call was successful?" at bounding box center [354, 233] width 69 height 10
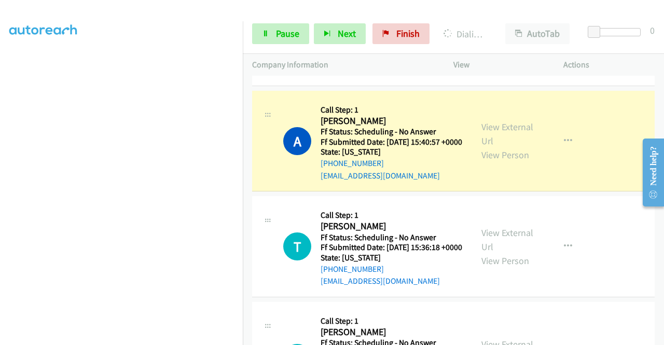
scroll to position [1786, 0]
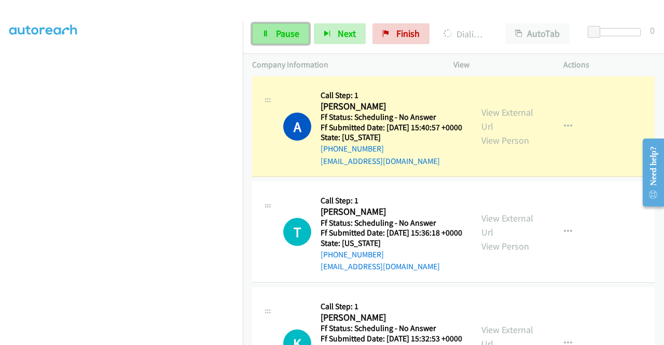
click at [280, 29] on span "Pause" at bounding box center [287, 33] width 23 height 12
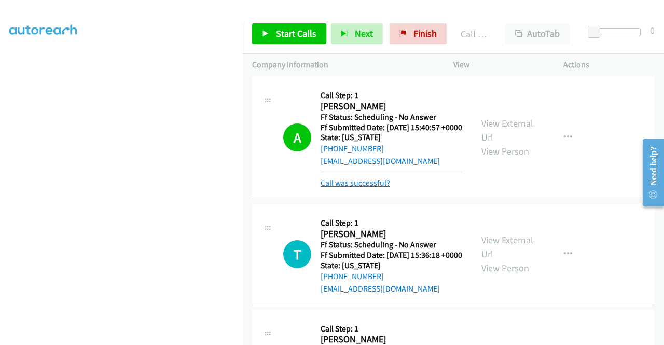
click at [376, 188] on link "Call was successful?" at bounding box center [354, 183] width 69 height 10
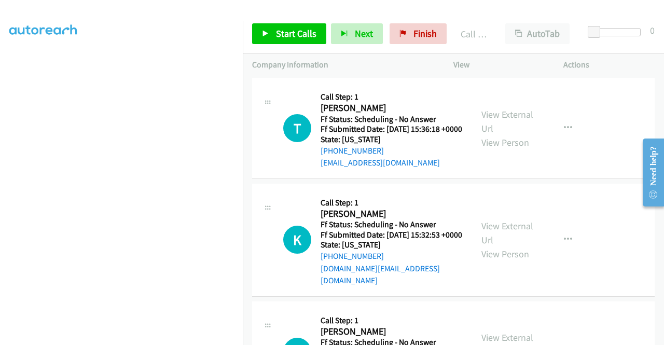
scroll to position [236, 0]
click at [518, 29] on link "View External Url" at bounding box center [507, 16] width 52 height 26
drag, startPoint x: 596, startPoint y: 289, endPoint x: 589, endPoint y: 290, distance: 7.3
click at [596, 289] on td "K Callback Scheduled Call Step: 1 Kourtnie Courtney America/New_York Ff Status:…" at bounding box center [453, 240] width 421 height 118
click at [583, 74] on div "A Callback Scheduled Call Step: 1 Andrea Wilsey America/New_York Ff Status: Sch…" at bounding box center [453, 23] width 402 height 101
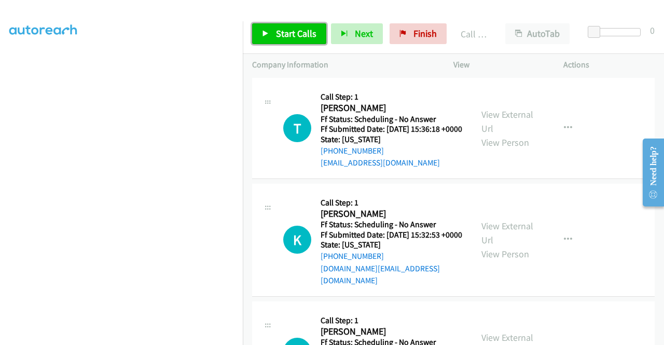
click at [309, 38] on span "Start Calls" at bounding box center [296, 33] width 40 height 12
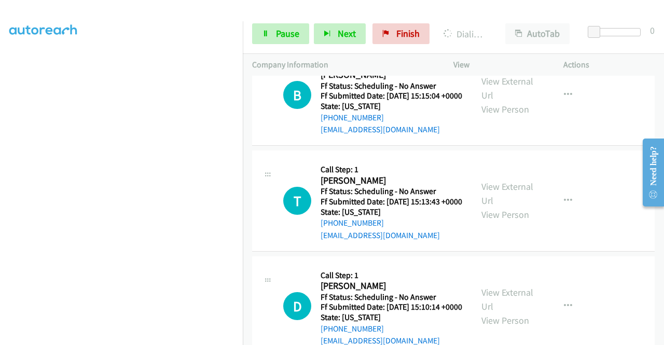
scroll to position [2253, 0]
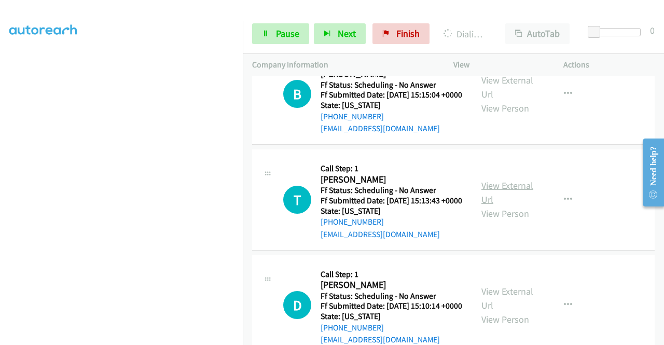
click at [506, 205] on link "View External Url" at bounding box center [507, 192] width 52 height 26
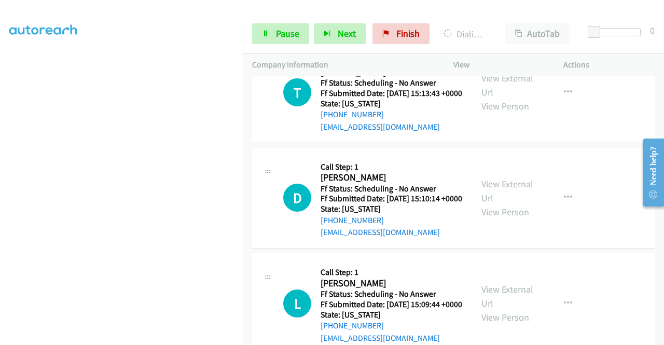
scroll to position [2408, 0]
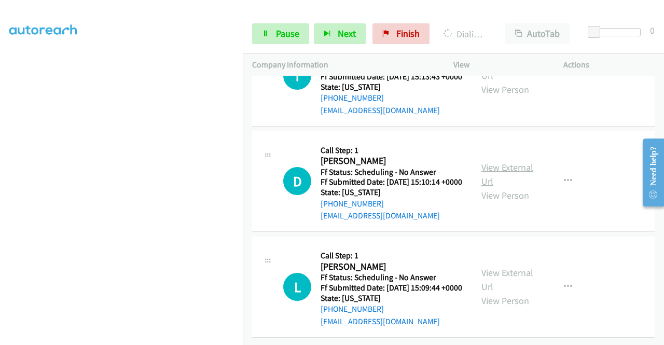
click at [506, 187] on link "View External Url" at bounding box center [507, 174] width 52 height 26
click at [503, 287] on link "View External Url" at bounding box center [507, 280] width 52 height 26
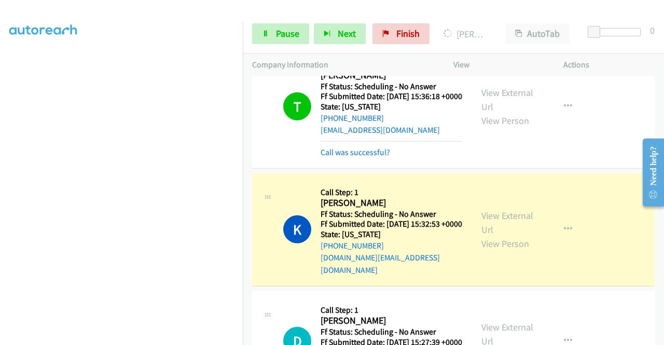
scroll to position [1938, 0]
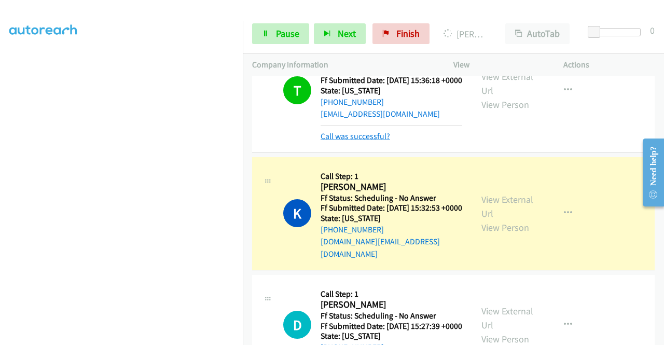
click at [378, 141] on link "Call was successful?" at bounding box center [354, 136] width 69 height 10
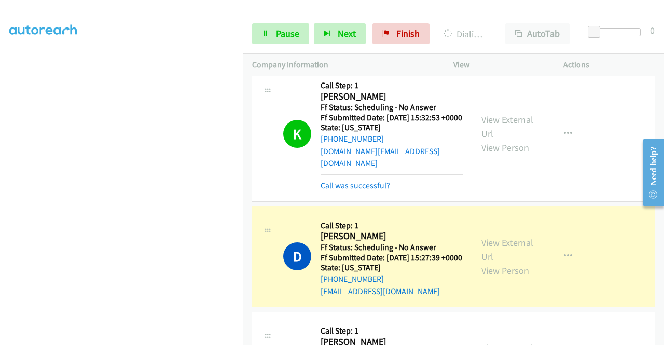
scroll to position [2042, 0]
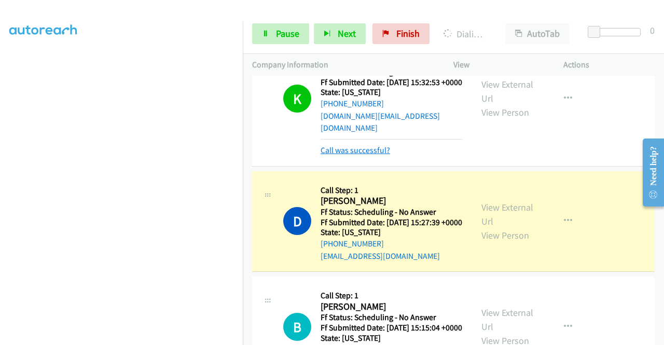
click at [374, 155] on link "Call was successful?" at bounding box center [354, 150] width 69 height 10
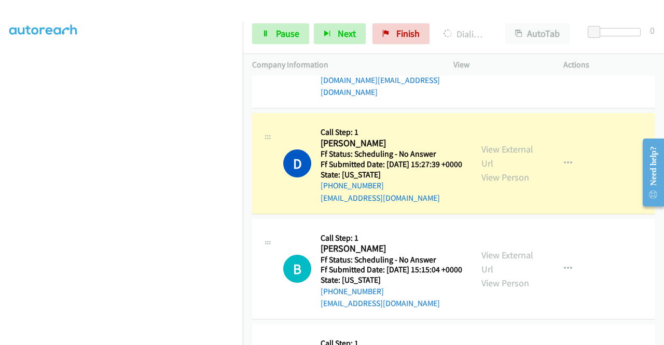
scroll to position [2094, 0]
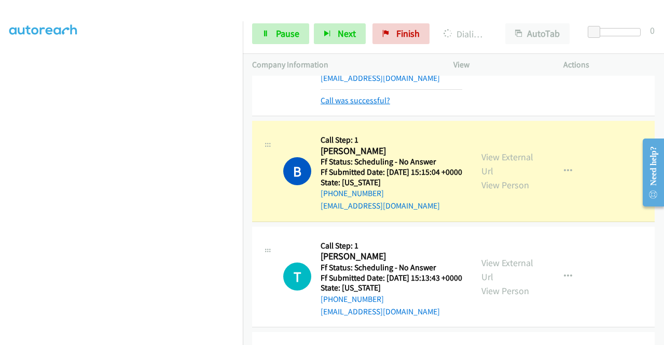
click at [382, 105] on link "Call was successful?" at bounding box center [354, 100] width 69 height 10
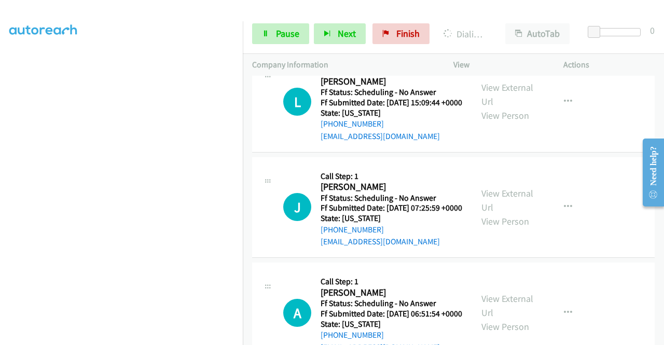
scroll to position [2613, 0]
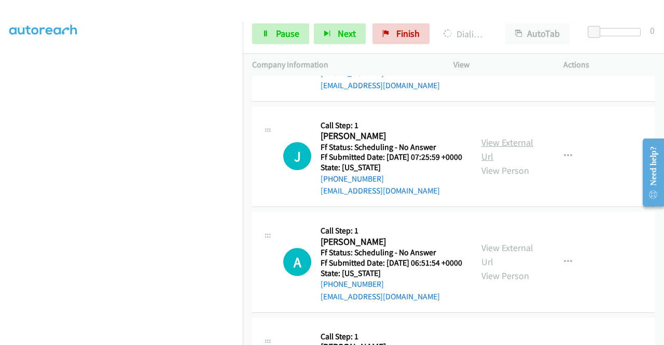
click at [510, 162] on link "View External Url" at bounding box center [507, 149] width 52 height 26
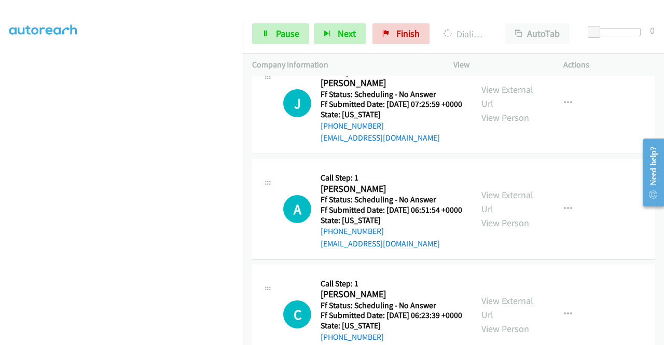
scroll to position [2716, 0]
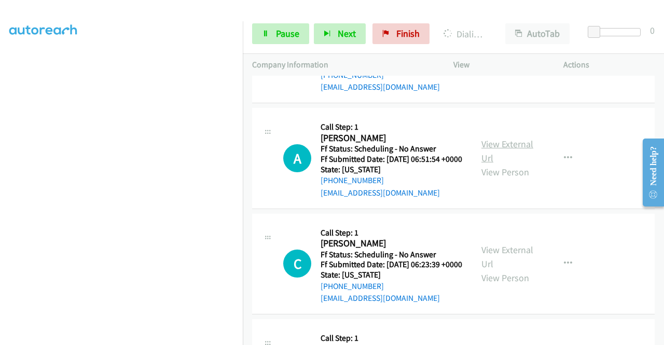
click at [513, 164] on link "View External Url" at bounding box center [507, 151] width 52 height 26
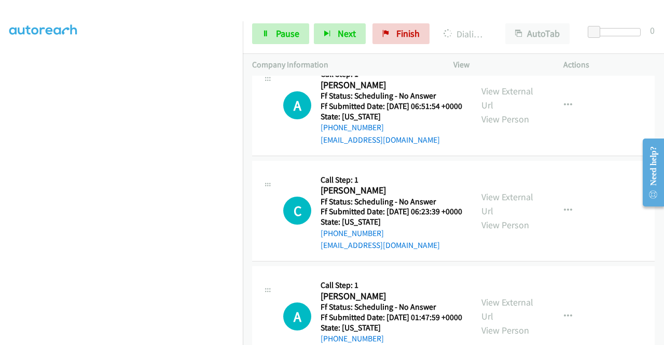
scroll to position [2820, 0]
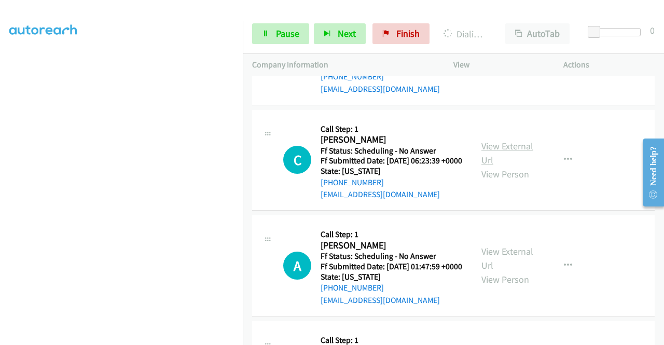
click at [495, 166] on link "View External Url" at bounding box center [507, 153] width 52 height 26
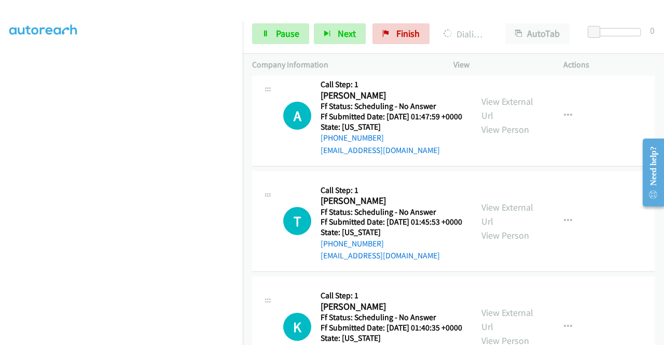
scroll to position [2976, 0]
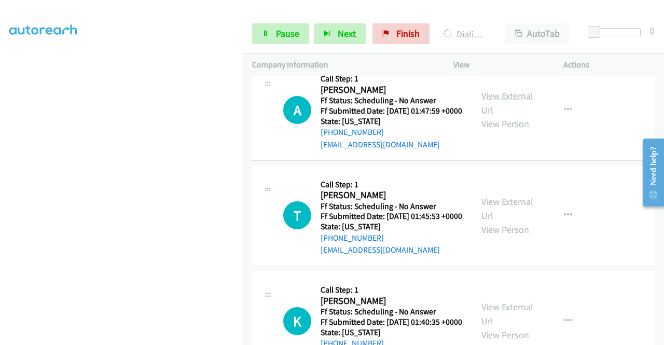
click at [509, 116] on link "View External Url" at bounding box center [507, 103] width 52 height 26
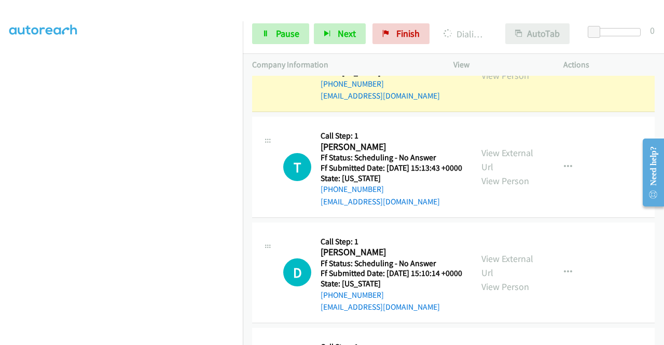
scroll to position [2301, 0]
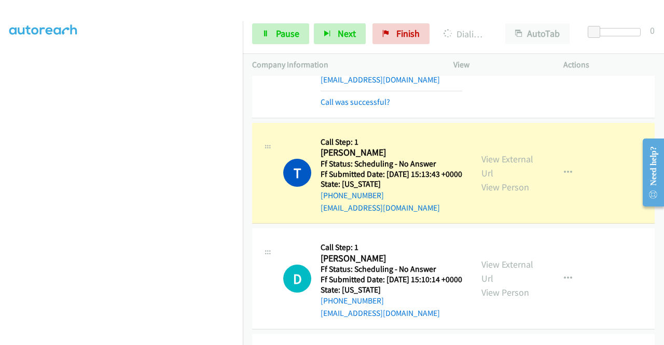
click at [376, 108] on div "Call was successful?" at bounding box center [391, 102] width 142 height 12
click at [379, 107] on link "Call was successful?" at bounding box center [354, 102] width 69 height 10
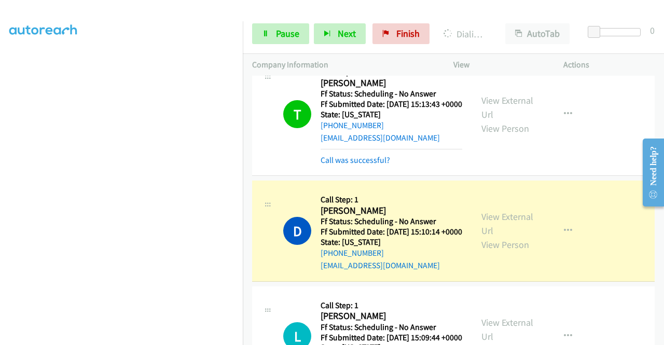
scroll to position [2457, 0]
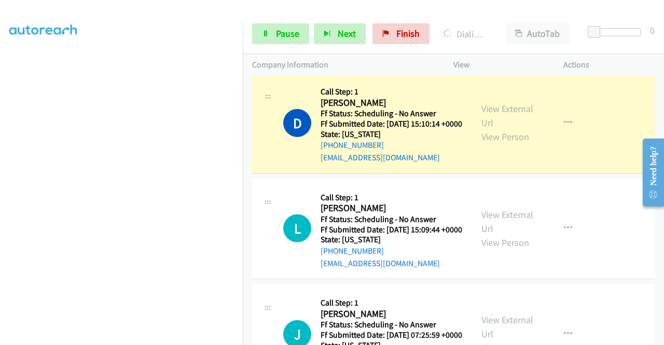
click at [352, 68] on div "T Callback Scheduled Call Step: 1 Tracey Kaplan America/Los_Angeles Ff Status: …" at bounding box center [453, 6] width 402 height 123
click at [350, 68] on div "T Callback Scheduled Call Step: 1 Tracey Kaplan America/Los_Angeles Ff Status: …" at bounding box center [453, 6] width 402 height 123
click at [346, 57] on link "Call was successful?" at bounding box center [354, 52] width 69 height 10
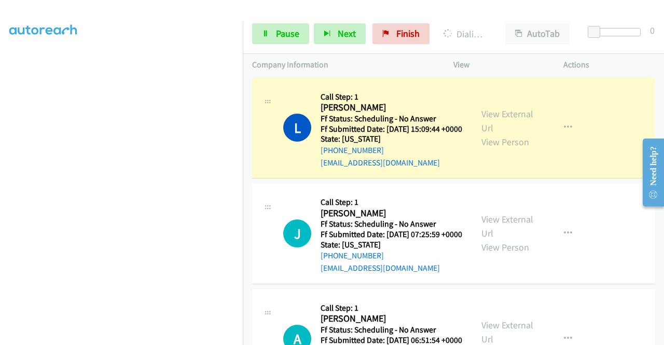
scroll to position [2561, 0]
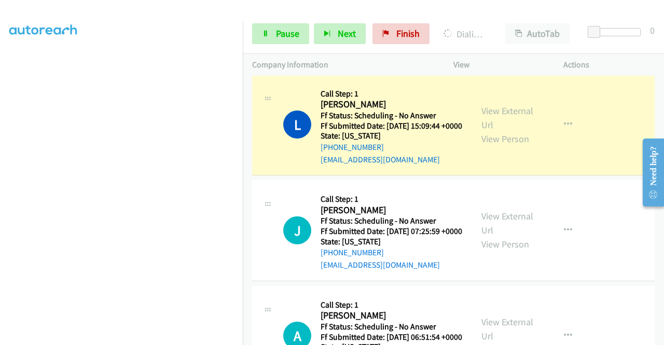
click at [352, 60] on div "Call was successful?" at bounding box center [391, 54] width 142 height 12
click at [354, 59] on link "Call was successful?" at bounding box center [354, 54] width 69 height 10
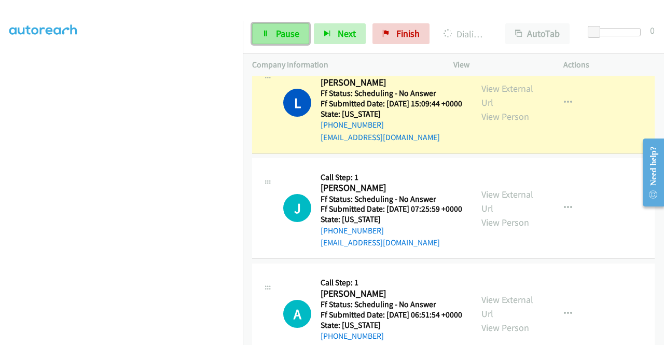
click at [286, 32] on span "Pause" at bounding box center [287, 33] width 23 height 12
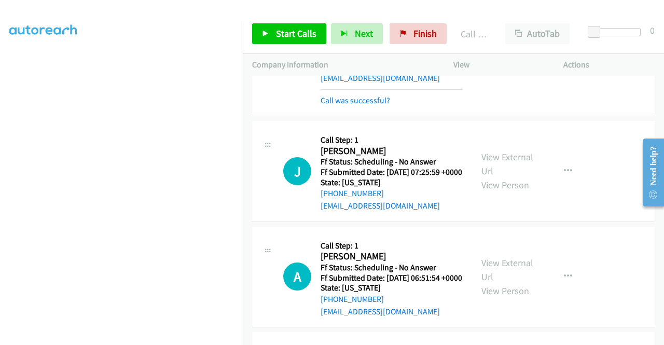
scroll to position [2664, 0]
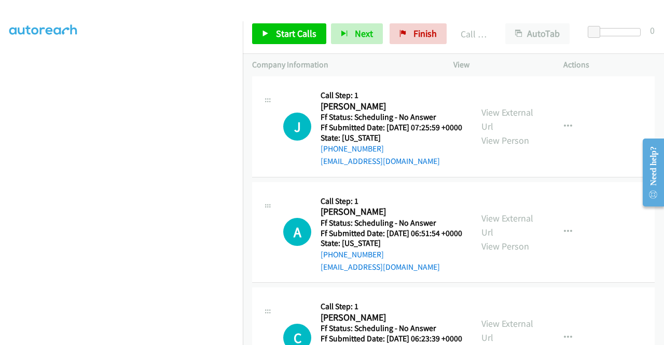
click at [371, 61] on link "Call was successful?" at bounding box center [354, 56] width 69 height 10
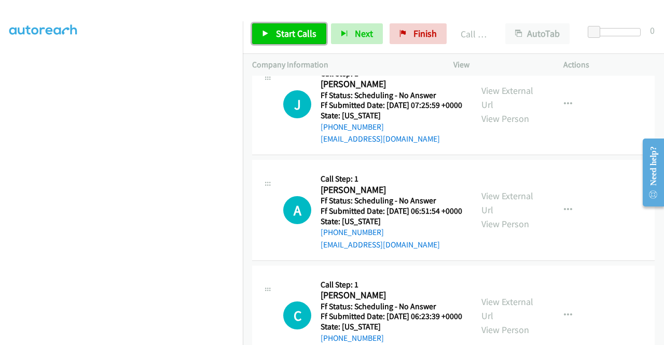
click at [318, 33] on link "Start Calls" at bounding box center [289, 33] width 74 height 21
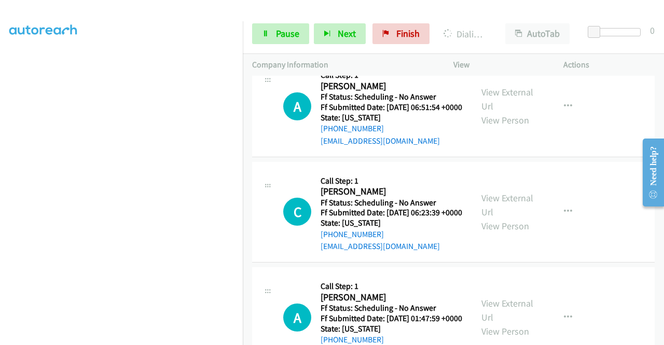
scroll to position [0, 0]
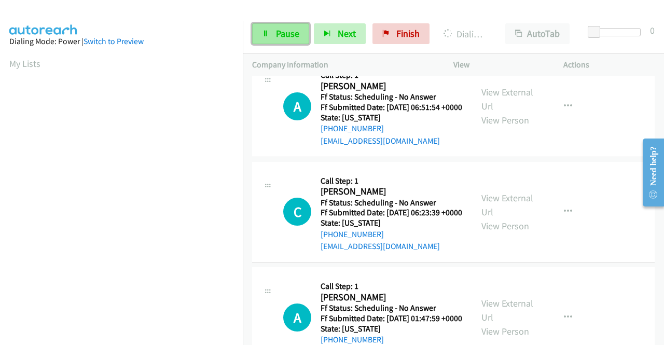
click at [277, 37] on span "Pause" at bounding box center [287, 33] width 23 height 12
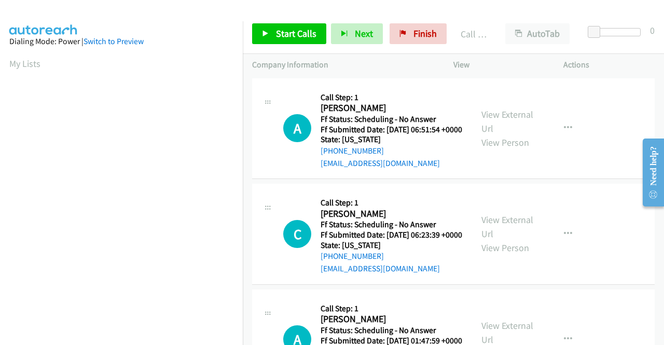
drag, startPoint x: 371, startPoint y: 231, endPoint x: 369, endPoint y: 224, distance: 8.1
click at [371, 74] on div "J Callback Scheduled Call Step: 1 Jonathan Hill America/Chicago Ff Status: Sche…" at bounding box center [453, 12] width 402 height 123
click at [369, 62] on link "Call was successful?" at bounding box center [354, 57] width 69 height 10
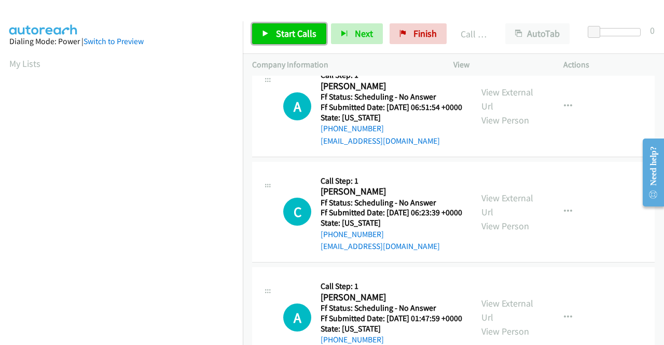
click at [296, 32] on span "Start Calls" at bounding box center [296, 33] width 40 height 12
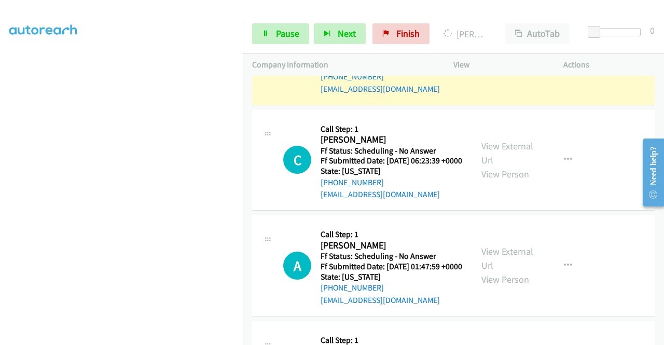
scroll to position [236, 0]
click at [164, 339] on section at bounding box center [121, 99] width 224 height 496
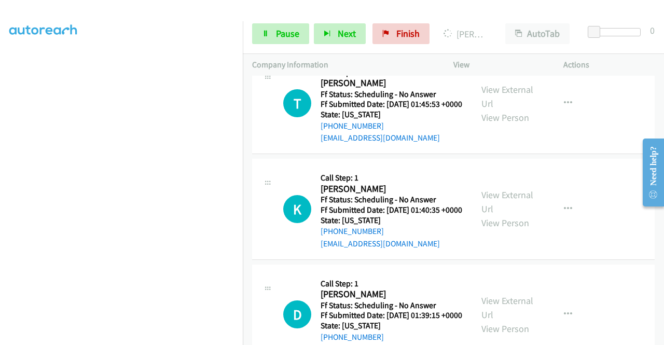
scroll to position [3131, 0]
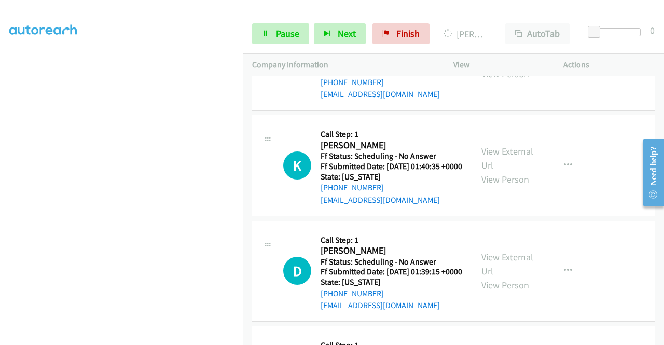
click at [497, 66] on link "View External Url" at bounding box center [507, 53] width 52 height 26
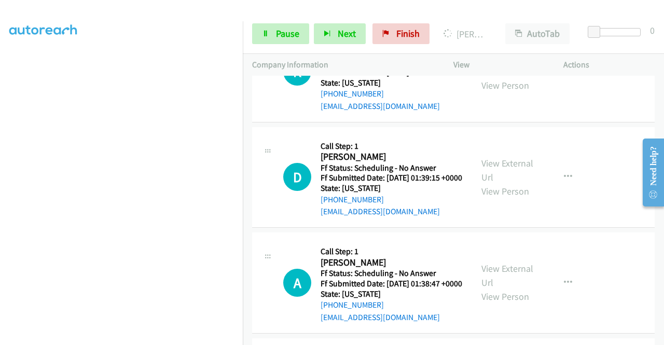
scroll to position [3235, 0]
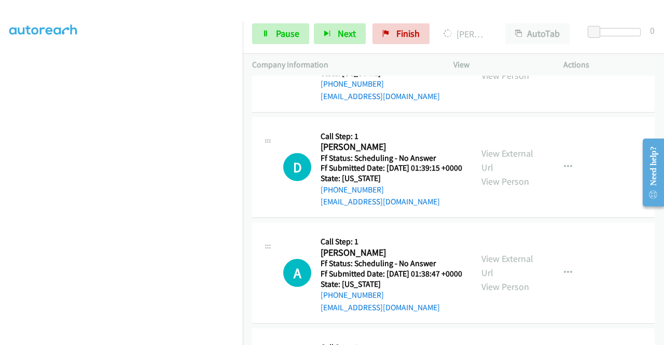
click at [523, 67] on link "View External Url" at bounding box center [507, 54] width 52 height 26
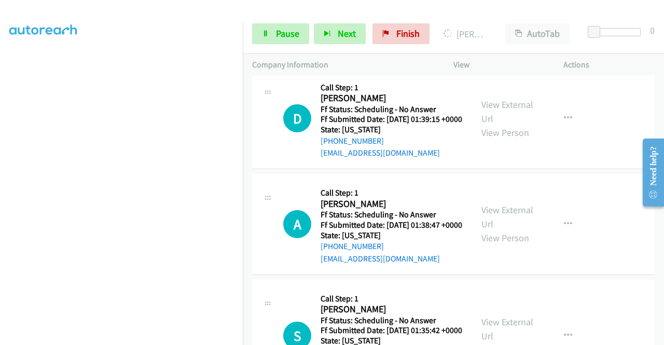
scroll to position [3339, 0]
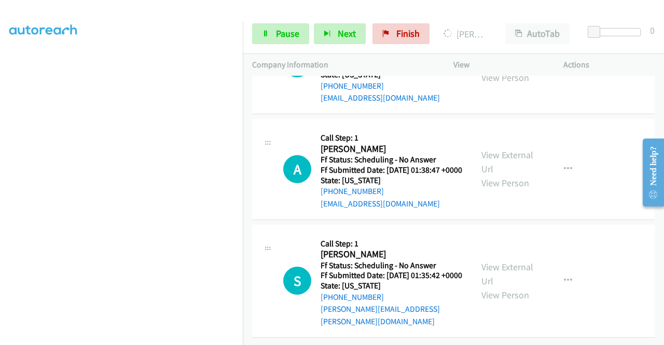
click at [507, 69] on link "View External Url" at bounding box center [507, 57] width 52 height 26
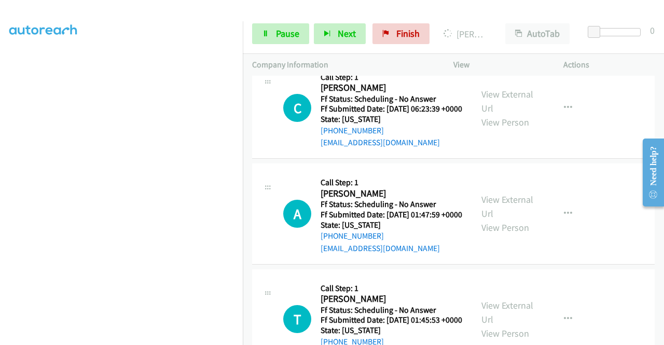
scroll to position [236, 0]
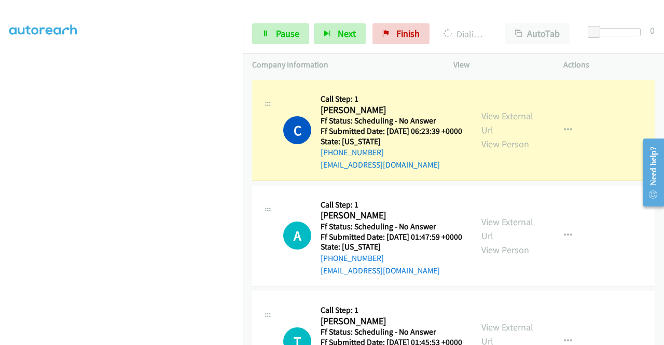
click at [361, 64] on link "Call was successful?" at bounding box center [354, 59] width 69 height 10
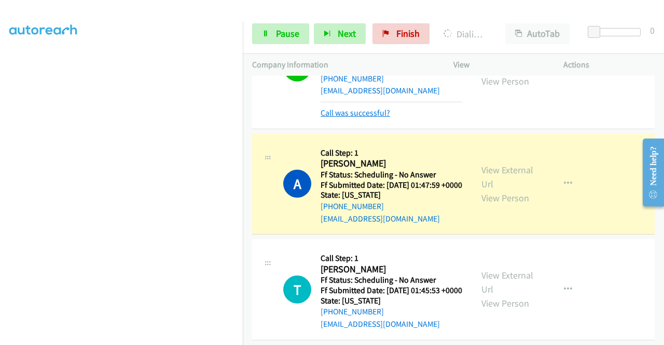
click at [364, 118] on link "Call was successful?" at bounding box center [354, 113] width 69 height 10
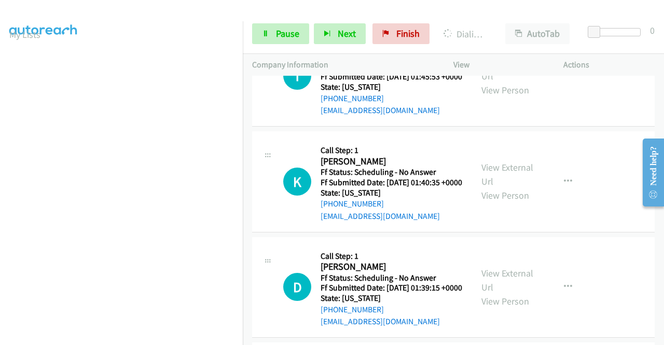
scroll to position [3131, 0]
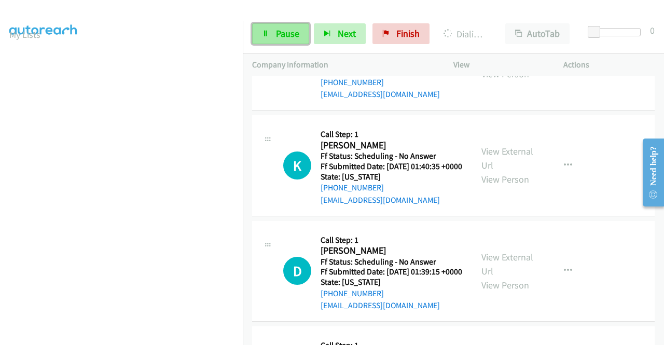
click at [270, 36] on link "Pause" at bounding box center [280, 33] width 57 height 21
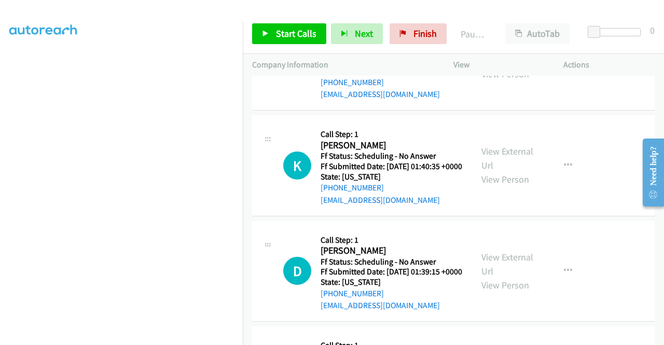
scroll to position [0, 0]
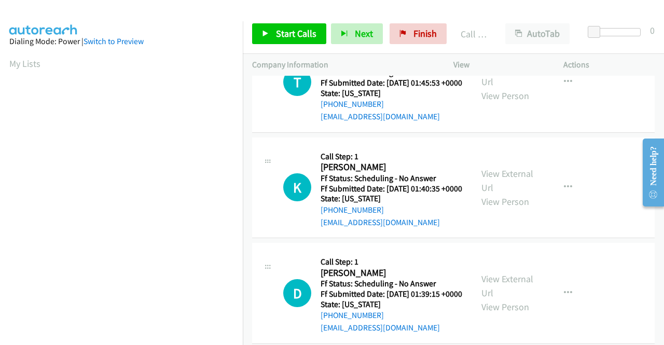
click at [352, 16] on link "Call was successful?" at bounding box center [354, 11] width 69 height 10
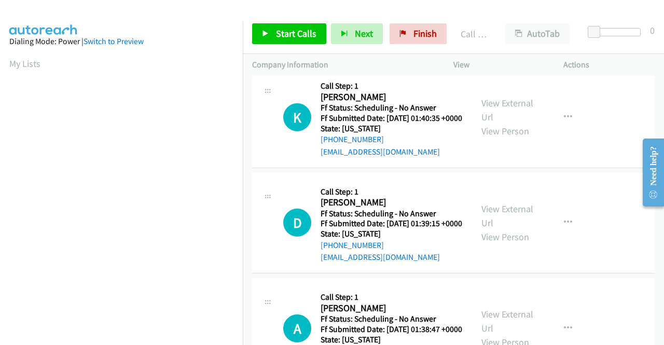
scroll to position [3183, 0]
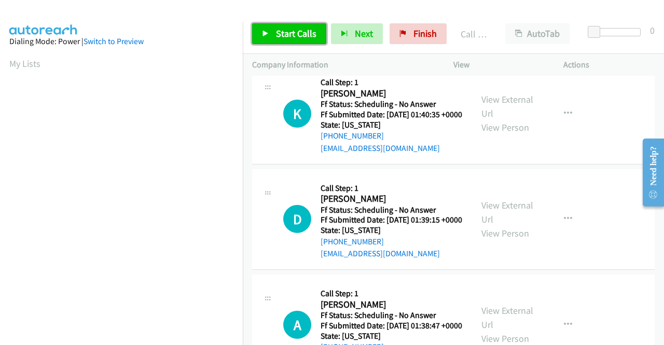
click at [287, 29] on span "Start Calls" at bounding box center [296, 33] width 40 height 12
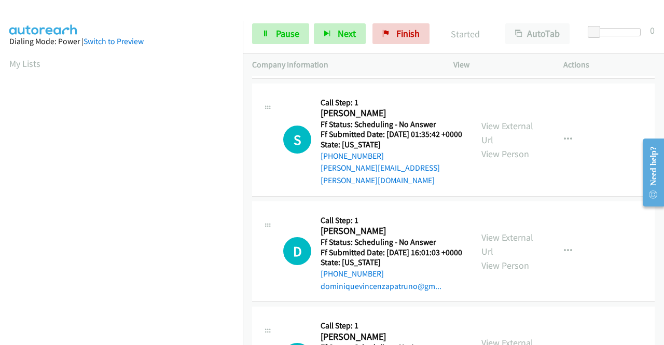
scroll to position [3494, 0]
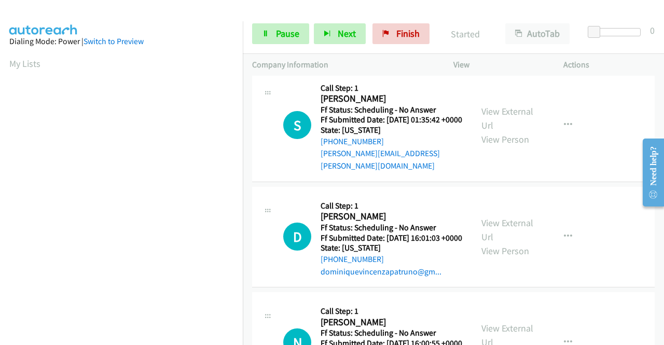
click at [499, 19] on link "View External Url" at bounding box center [507, 6] width 52 height 26
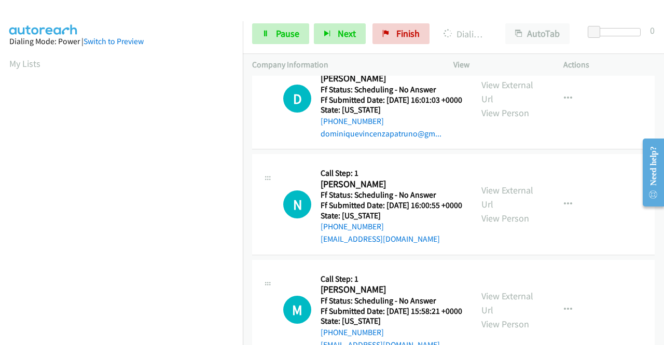
scroll to position [3650, 0]
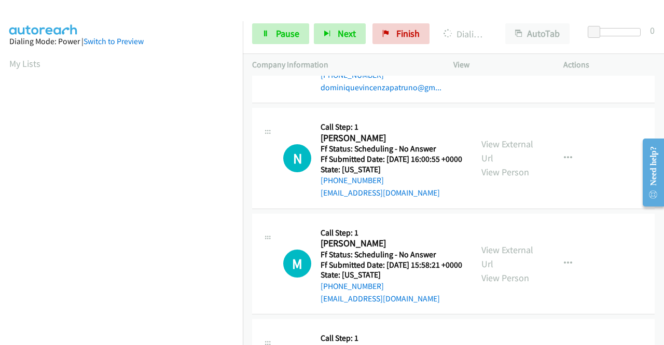
scroll to position [3702, 0]
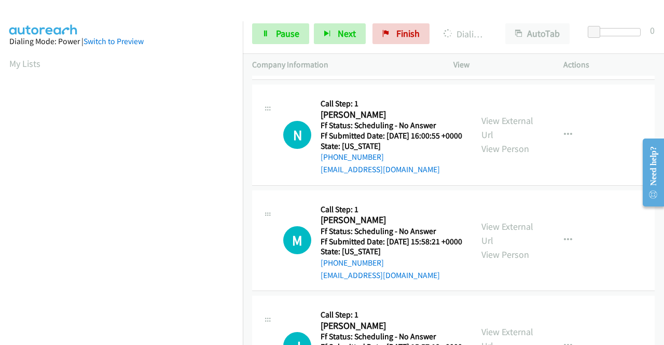
click at [503, 35] on link "View External Url" at bounding box center [507, 22] width 52 height 26
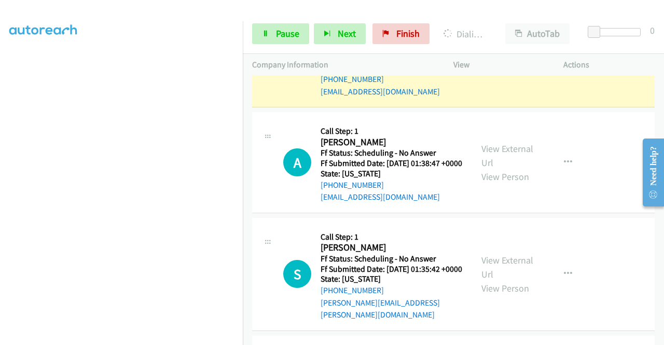
scroll to position [3383, 0]
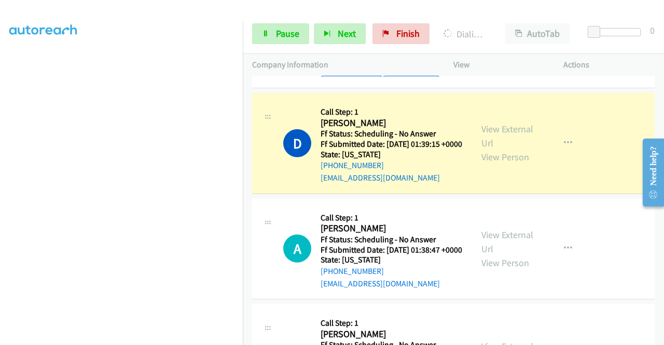
scroll to position [3279, 0]
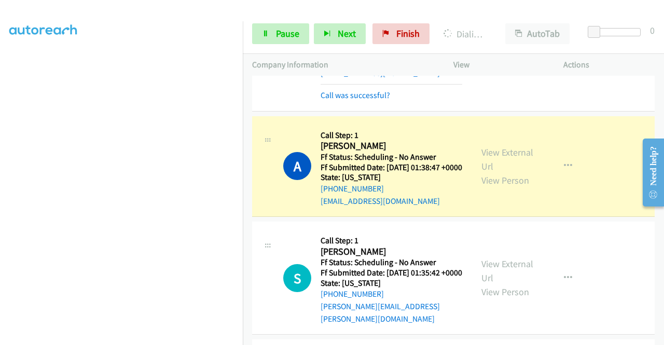
scroll to position [3435, 0]
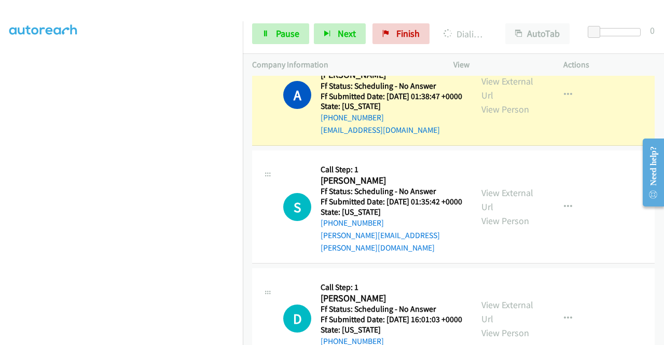
click at [370, 29] on link "Call was successful?" at bounding box center [354, 24] width 69 height 10
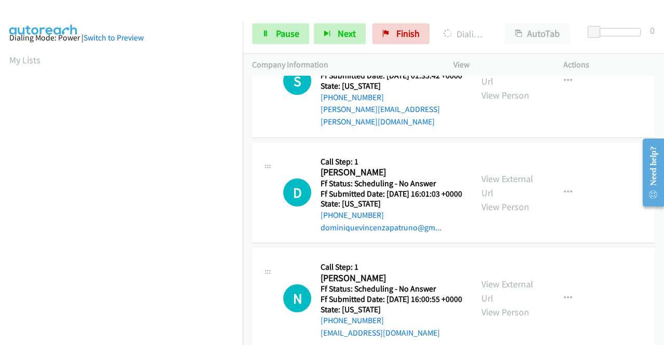
scroll to position [0, 0]
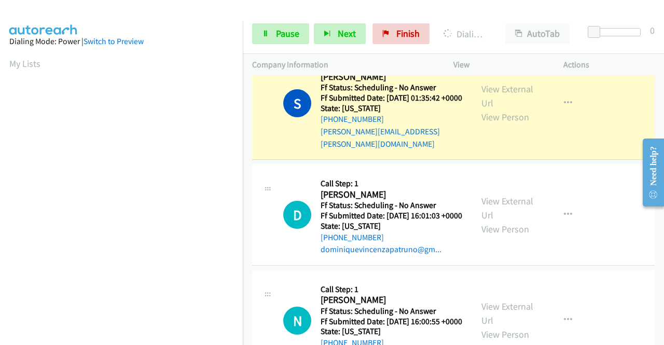
click at [327, 31] on link "Call was successful?" at bounding box center [354, 26] width 69 height 10
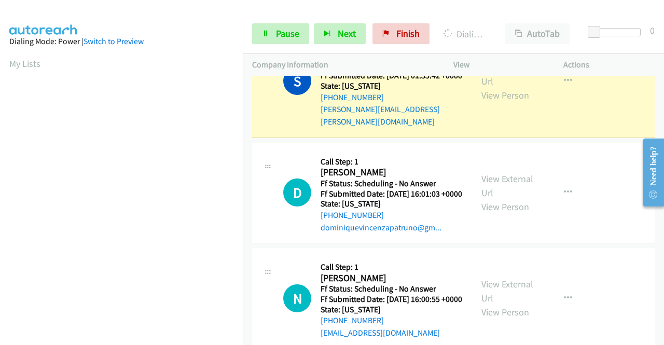
scroll to position [236, 0]
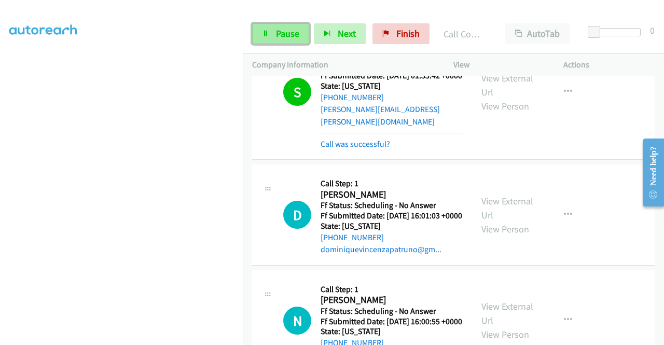
click at [276, 35] on span "Pause" at bounding box center [287, 33] width 23 height 12
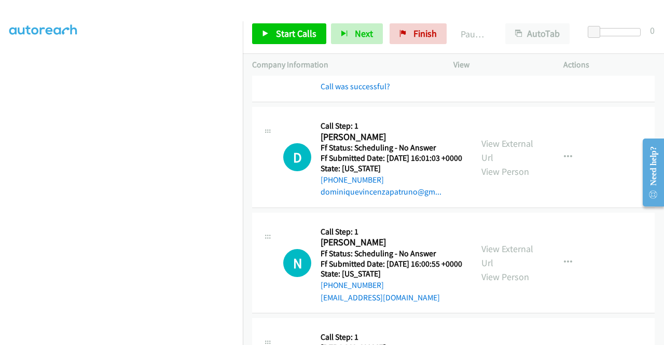
scroll to position [3694, 0]
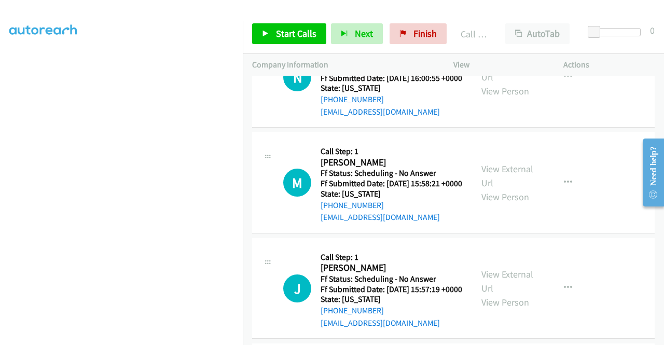
scroll to position [3798, 0]
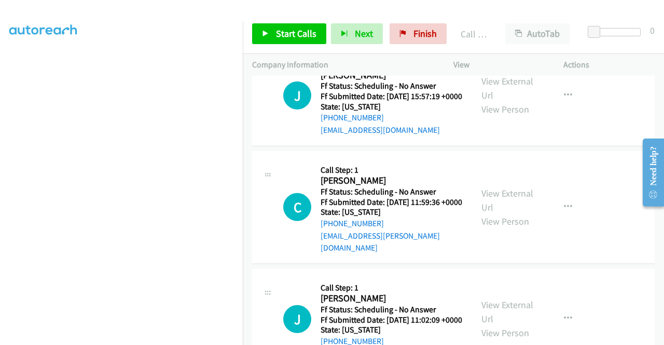
scroll to position [3953, 0]
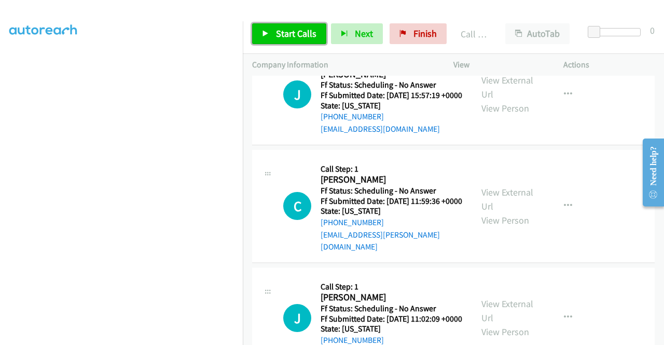
click at [298, 37] on span "Start Calls" at bounding box center [296, 33] width 40 height 12
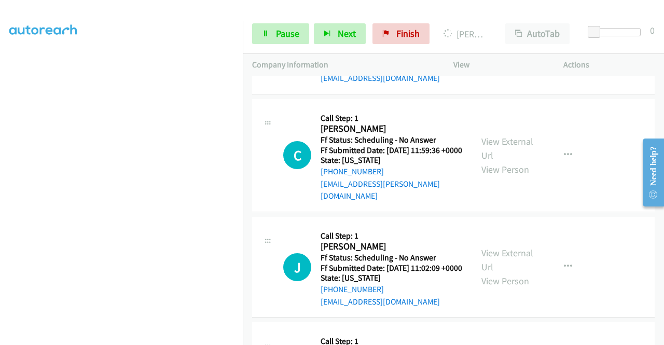
scroll to position [4005, 0]
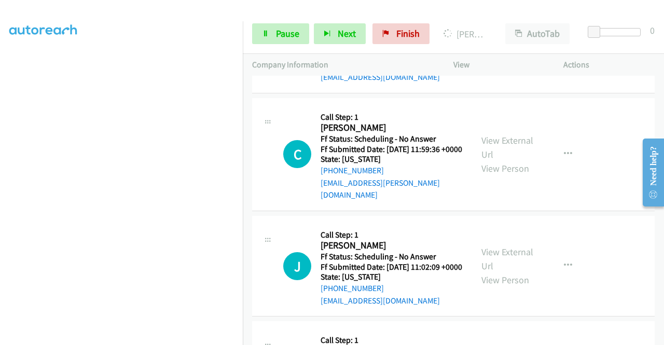
click at [509, 48] on link "View External Url" at bounding box center [507, 35] width 52 height 26
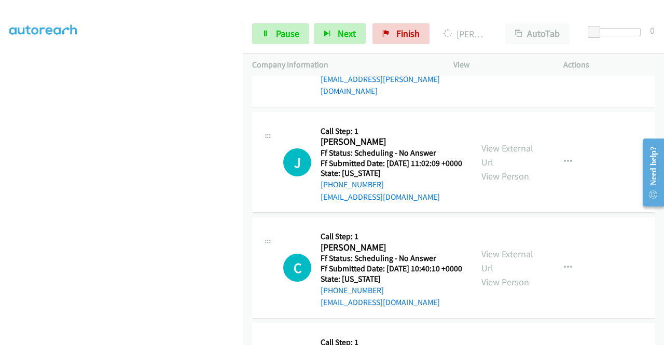
scroll to position [4161, 0]
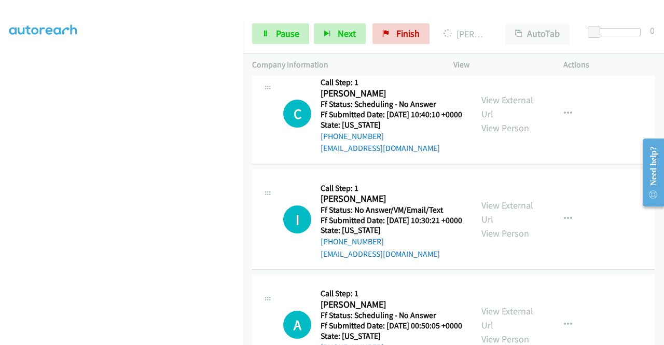
scroll to position [4264, 0]
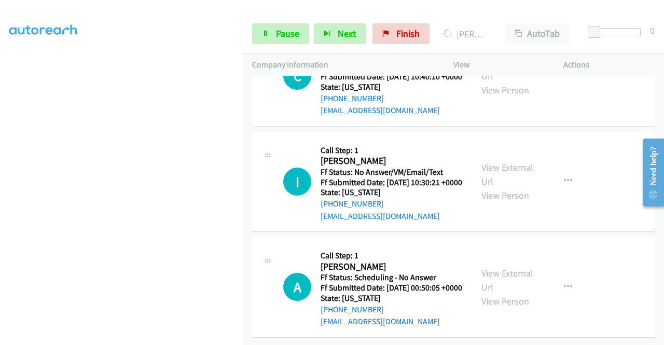
scroll to position [4368, 0]
click at [511, 82] on link "View External Url" at bounding box center [507, 69] width 52 height 26
click at [498, 187] on link "View External Url" at bounding box center [507, 174] width 52 height 26
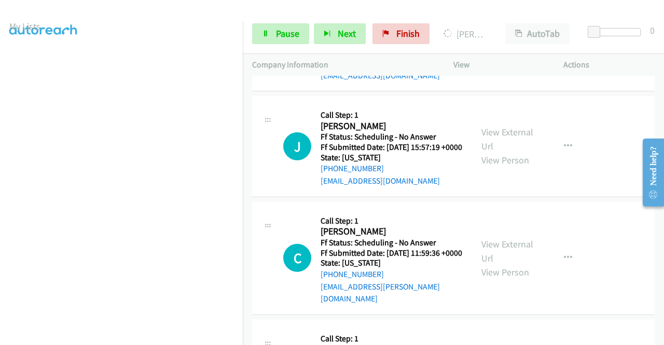
scroll to position [29, 0]
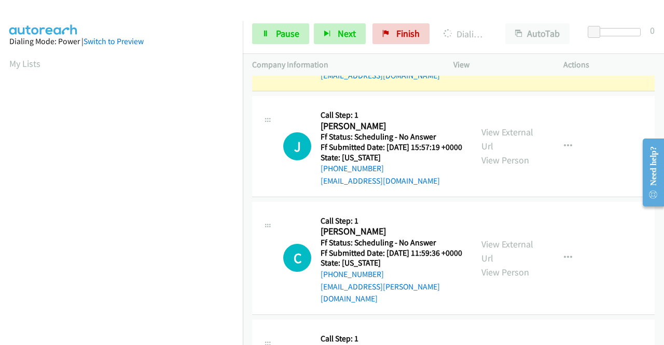
scroll to position [104, 0]
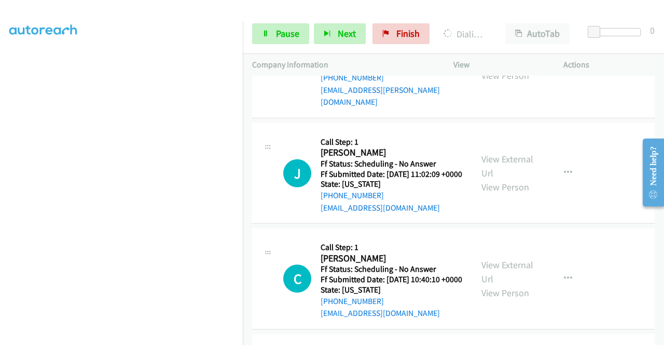
scroll to position [0, 0]
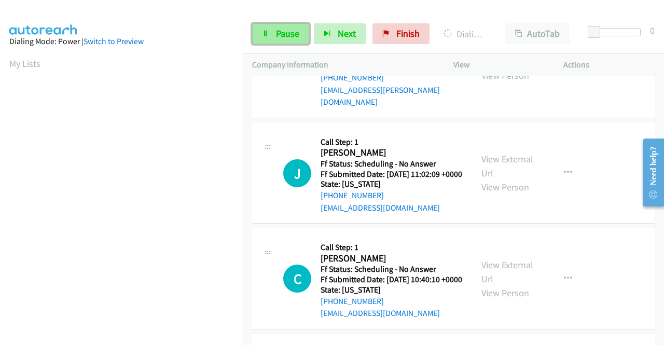
click at [273, 34] on link "Pause" at bounding box center [280, 33] width 57 height 21
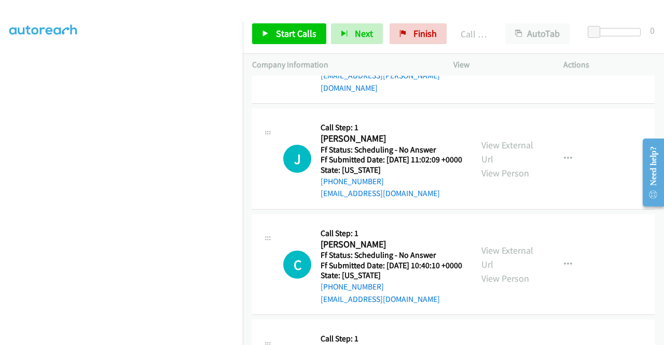
scroll to position [4150, 0]
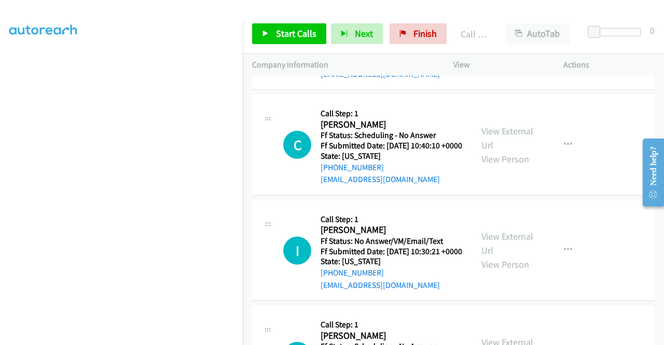
scroll to position [4253, 0]
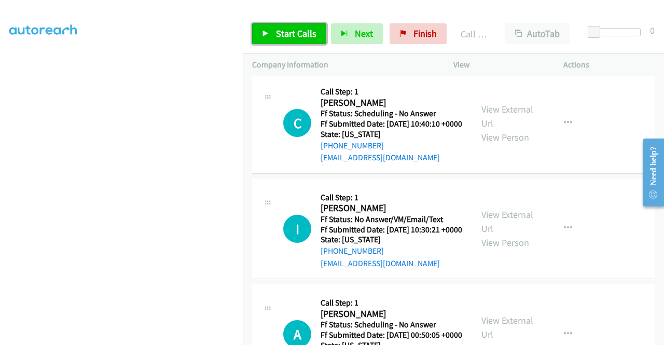
click at [288, 39] on link "Start Calls" at bounding box center [289, 33] width 74 height 21
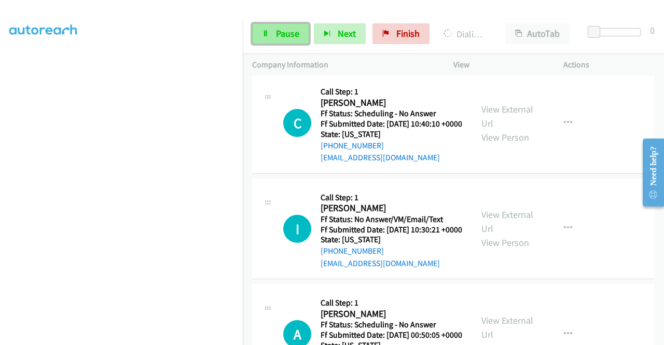
click at [294, 32] on span "Pause" at bounding box center [287, 33] width 23 height 12
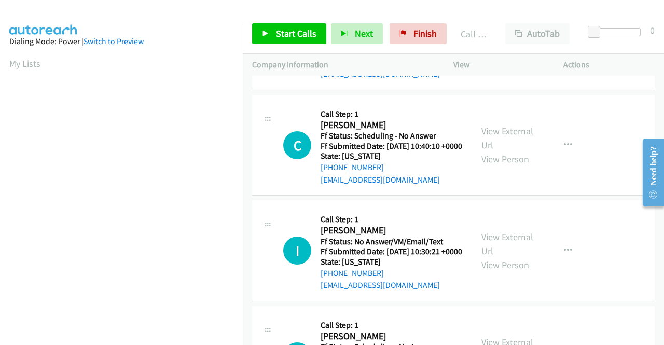
scroll to position [59, 0]
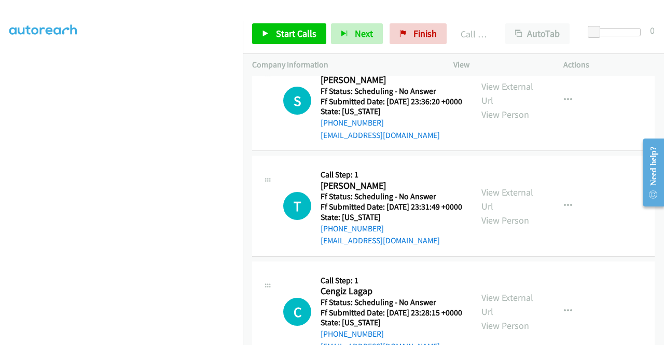
scroll to position [4668, 0]
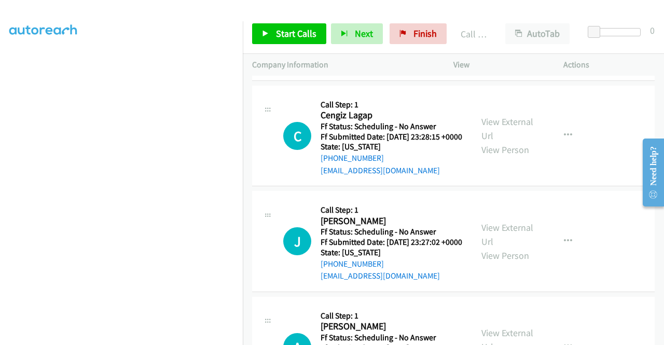
scroll to position [4772, 0]
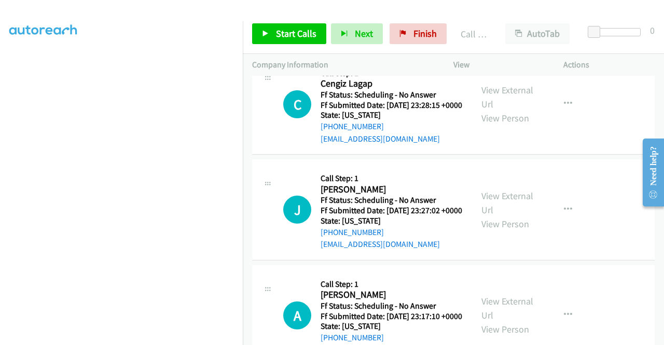
scroll to position [4824, 0]
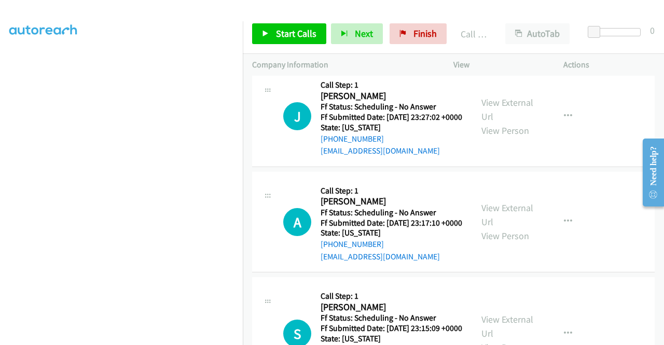
scroll to position [4928, 0]
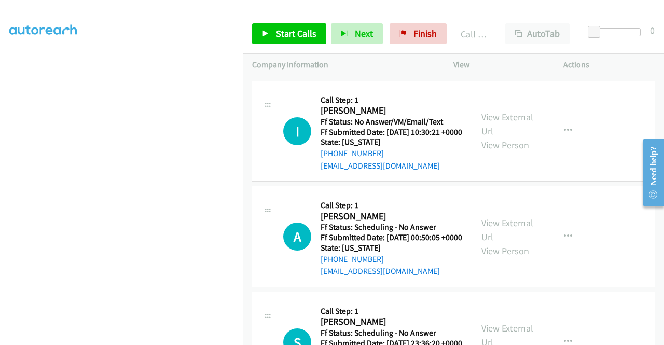
scroll to position [4409, 0]
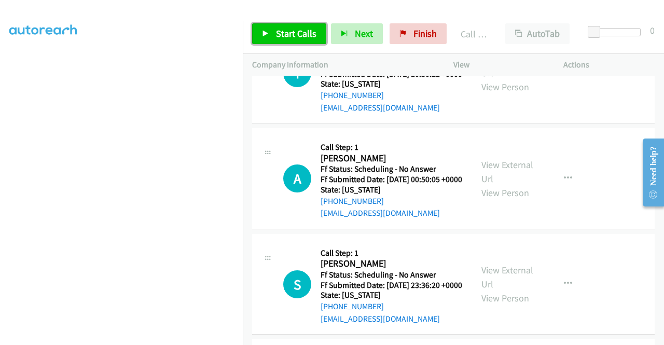
click at [292, 32] on span "Start Calls" at bounding box center [296, 33] width 40 height 12
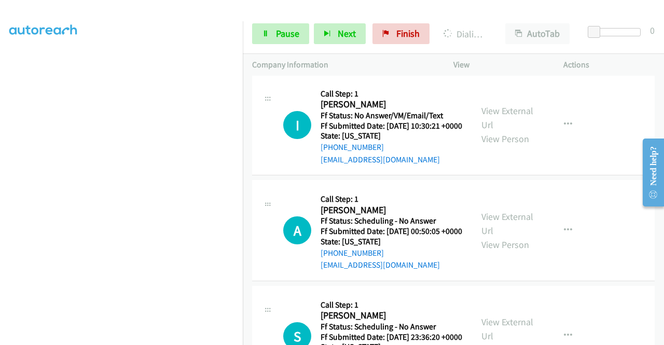
scroll to position [0, 0]
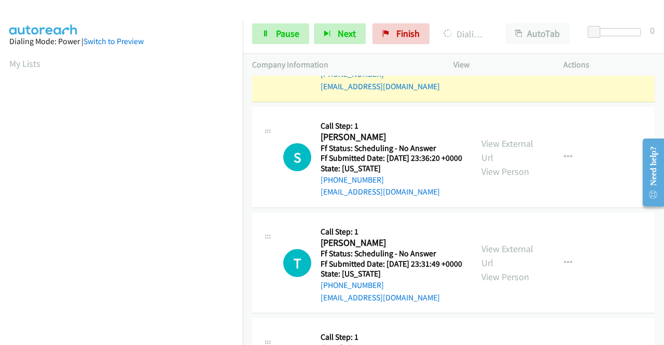
scroll to position [4668, 0]
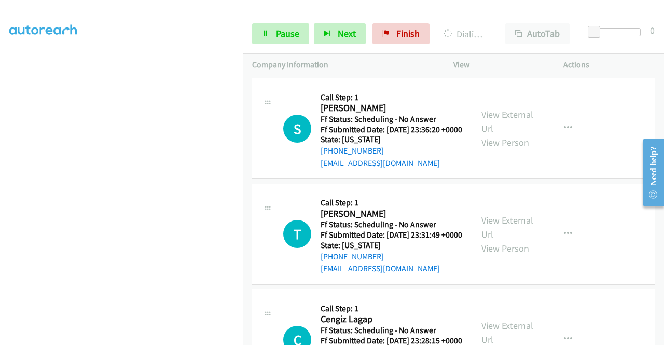
scroll to position [0, 0]
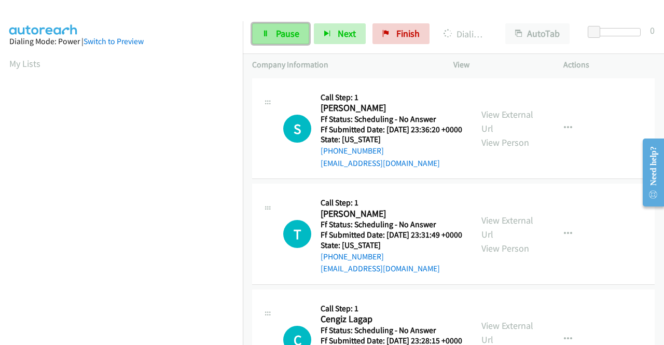
click at [289, 30] on span "Pause" at bounding box center [287, 33] width 23 height 12
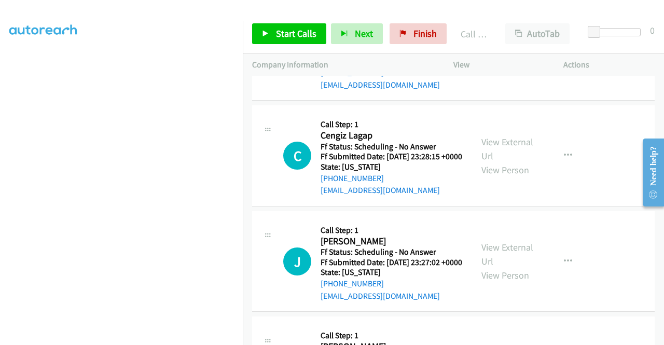
scroll to position [4772, 0]
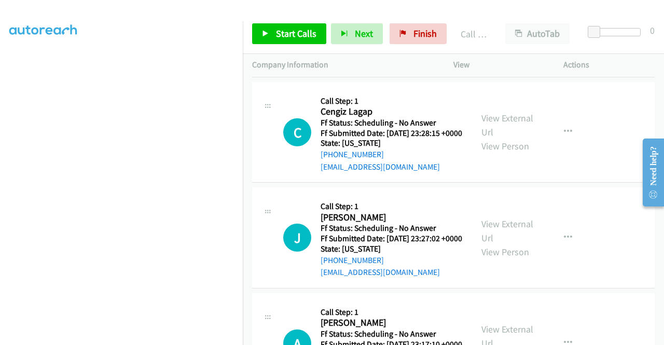
click at [290, 36] on span "Start Calls" at bounding box center [296, 33] width 40 height 12
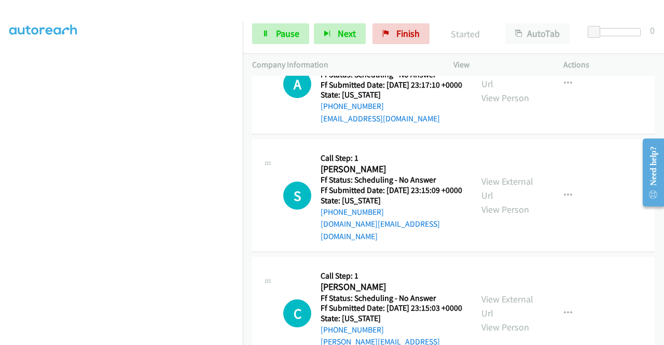
scroll to position [5135, 0]
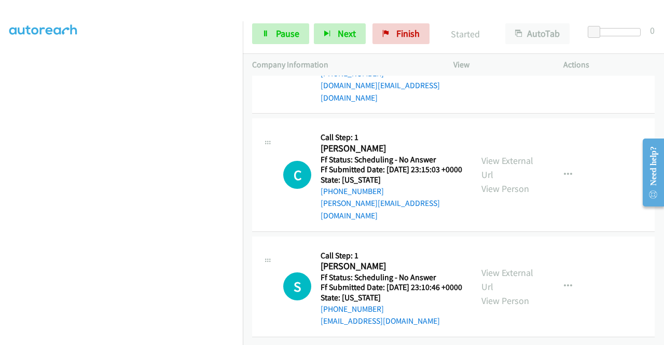
scroll to position [5291, 0]
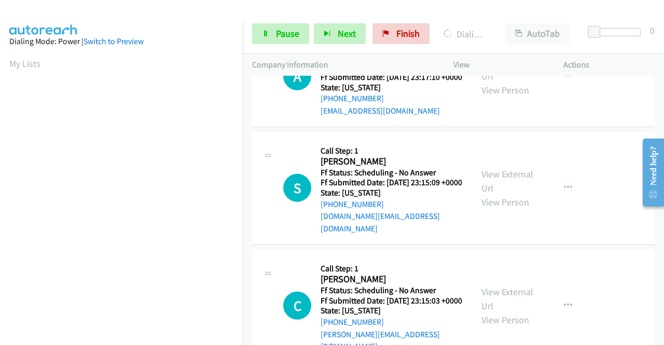
scroll to position [236, 0]
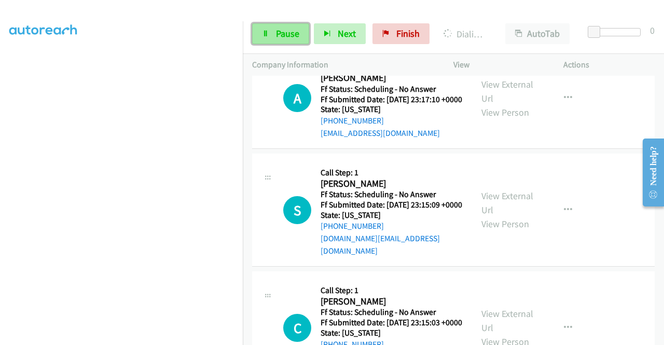
click at [286, 34] on span "Pause" at bounding box center [287, 33] width 23 height 12
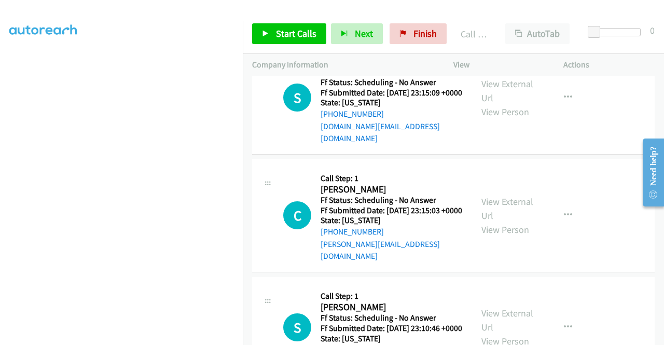
scroll to position [5239, 0]
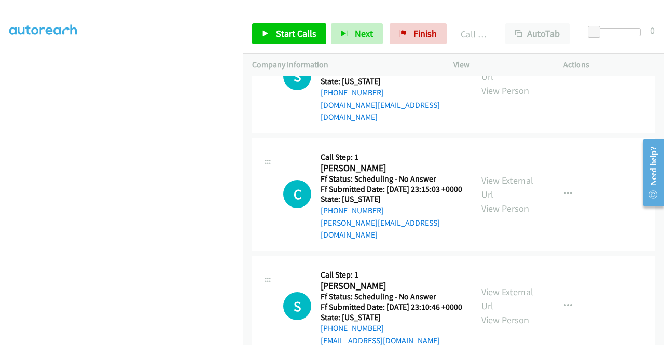
drag, startPoint x: 376, startPoint y: 244, endPoint x: 379, endPoint y: 231, distance: 13.6
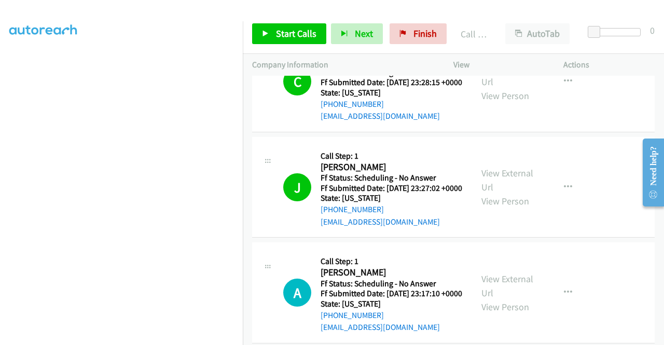
scroll to position [4824, 0]
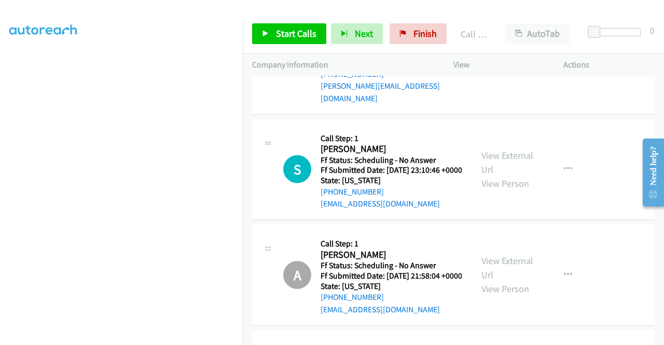
scroll to position [5291, 0]
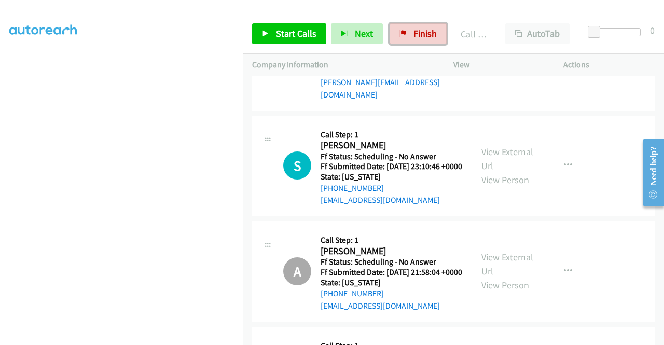
drag, startPoint x: 428, startPoint y: 31, endPoint x: 371, endPoint y: 58, distance: 62.4
click at [427, 31] on span "Finish" at bounding box center [424, 33] width 23 height 12
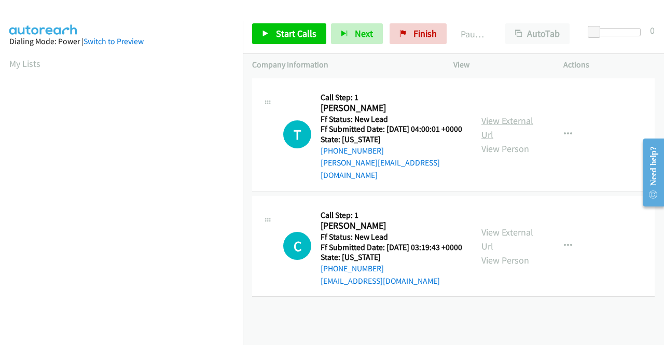
click at [511, 123] on link "View External Url" at bounding box center [507, 128] width 52 height 26
click at [513, 234] on link "View External Url" at bounding box center [507, 239] width 52 height 26
click at [291, 35] on span "Start Calls" at bounding box center [296, 33] width 40 height 12
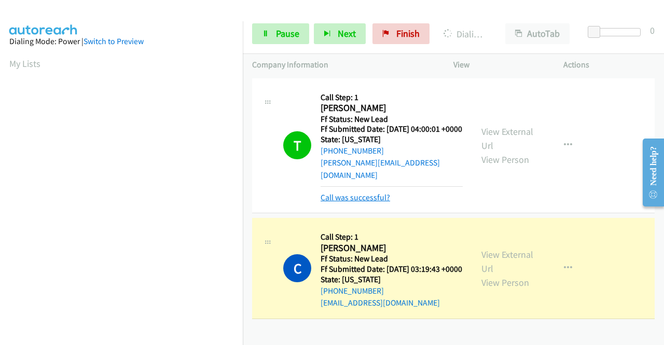
click at [385, 198] on link "Call was successful?" at bounding box center [354, 197] width 69 height 10
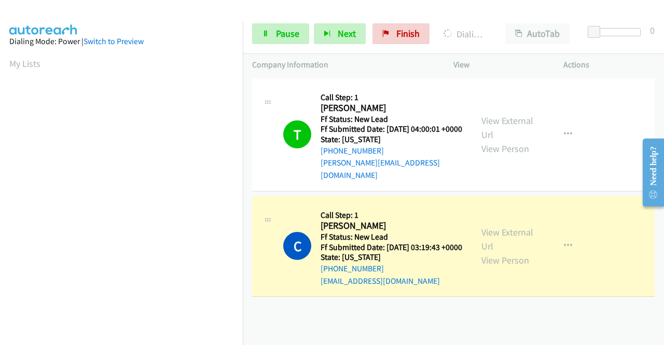
scroll to position [236, 0]
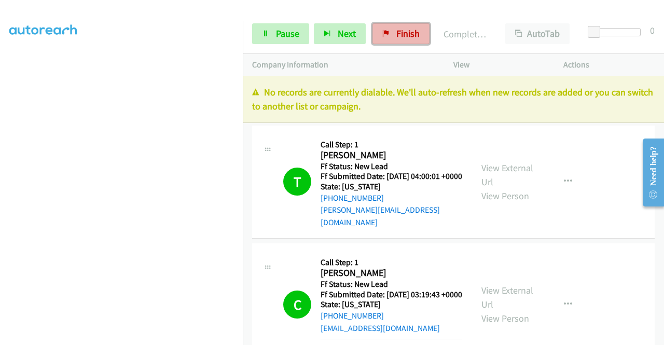
click at [389, 41] on link "Finish" at bounding box center [400, 33] width 57 height 21
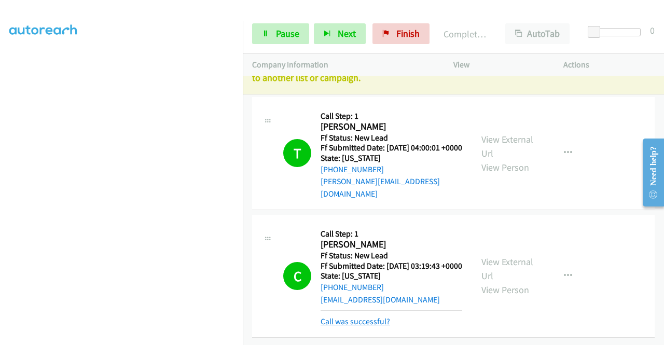
click at [376, 316] on link "Call was successful?" at bounding box center [354, 321] width 69 height 10
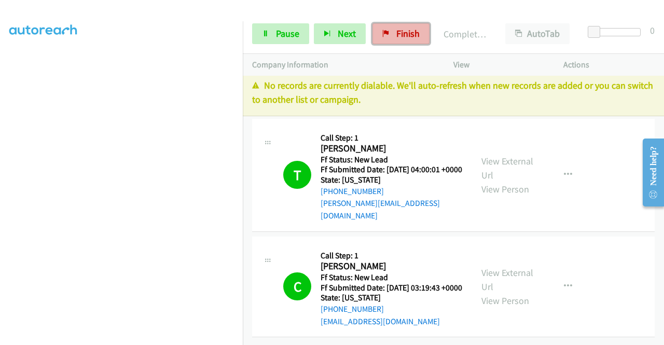
click at [414, 32] on span "Finish" at bounding box center [407, 33] width 23 height 12
